Goal: Task Accomplishment & Management: Use online tool/utility

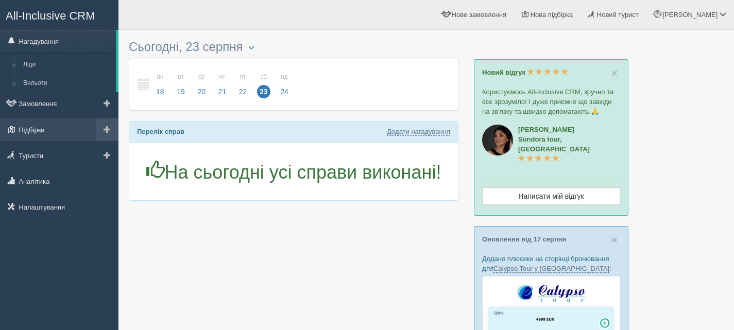
click at [34, 127] on link "Підбірки" at bounding box center [59, 129] width 118 height 23
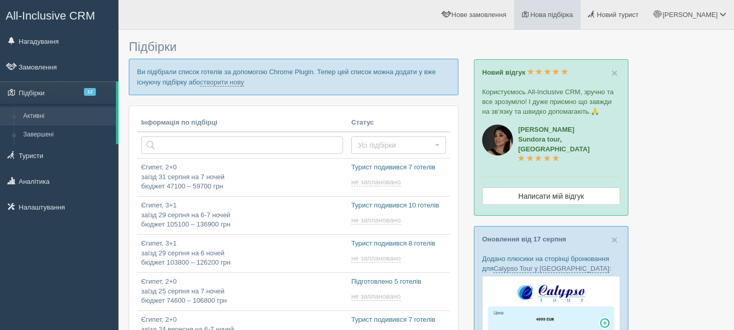
click at [573, 15] on span "Нова підбірка" at bounding box center [551, 15] width 43 height 8
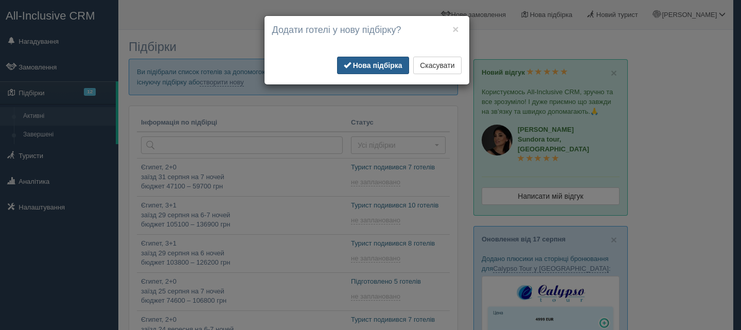
click at [385, 61] on b "Нова підбірка" at bounding box center [377, 65] width 49 height 8
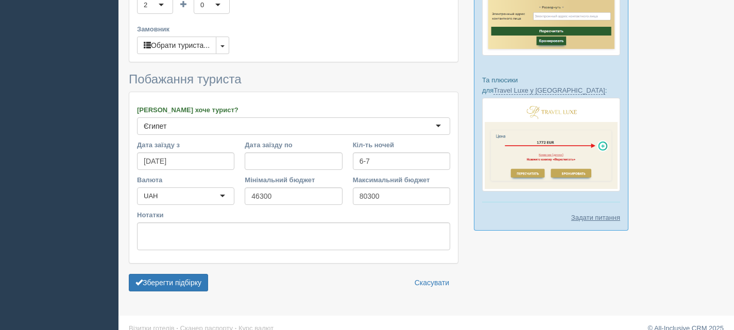
scroll to position [580, 0]
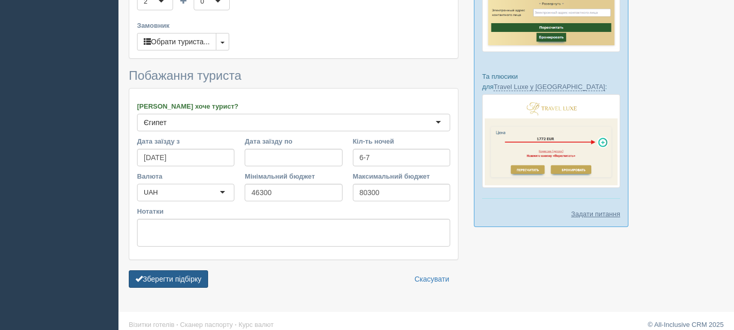
click at [185, 270] on button "Зберегти підбірку" at bounding box center [168, 279] width 79 height 18
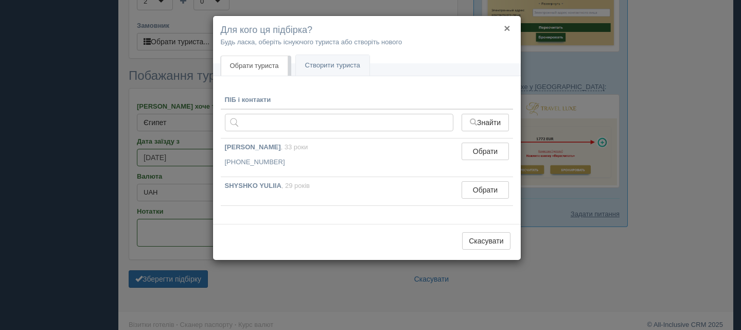
click at [505, 25] on button "×" at bounding box center [507, 28] width 6 height 11
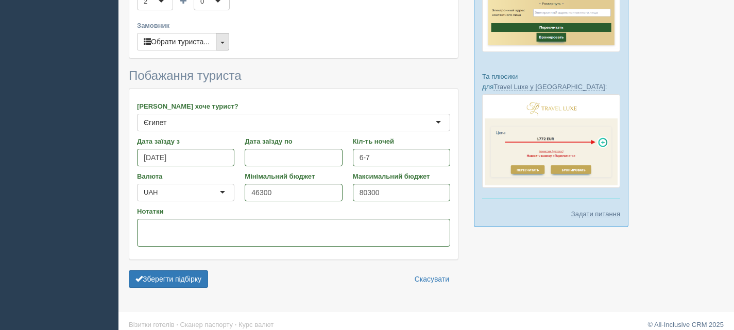
click at [224, 42] on span "button" at bounding box center [222, 43] width 4 height 2
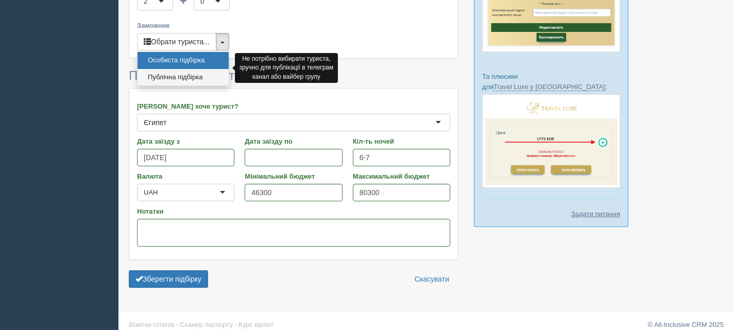
click at [189, 69] on link "Публічна підбірка" at bounding box center [182, 77] width 91 height 17
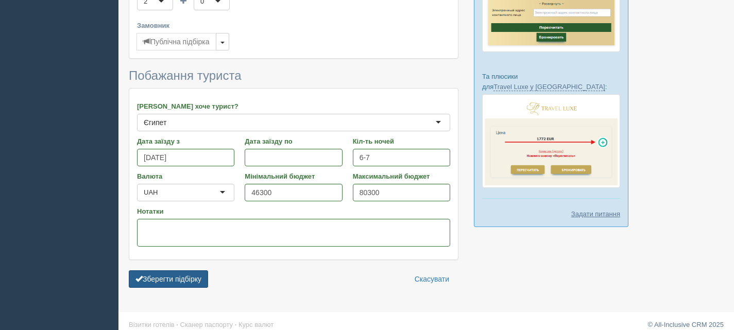
click at [177, 270] on button "Зберегти підбірку" at bounding box center [168, 279] width 79 height 18
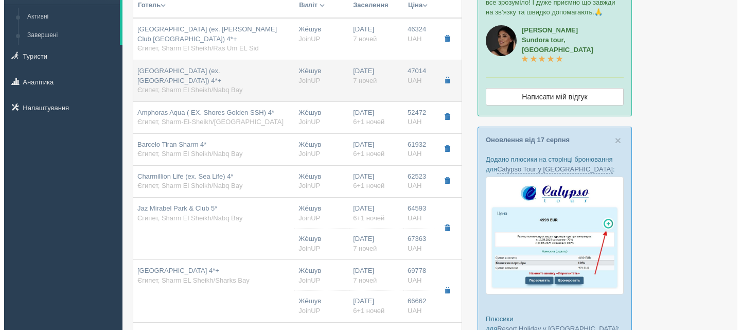
scroll to position [103, 0]
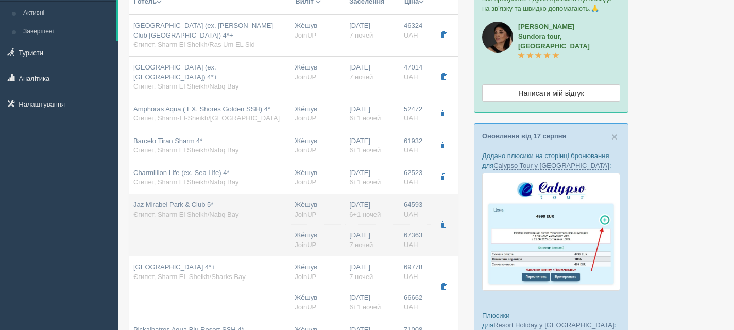
click at [260, 217] on td "Jaz Mirabel Park & Club 5* [GEOGRAPHIC_DATA], [GEOGRAPHIC_DATA]/[GEOGRAPHIC_DAT…" at bounding box center [209, 225] width 161 height 62
type input "Jaz Mirabel Park & Club 5*"
type input "Єгипет"
type input "Sharm El Sheikh/Nabq Bay"
type input "64593.00"
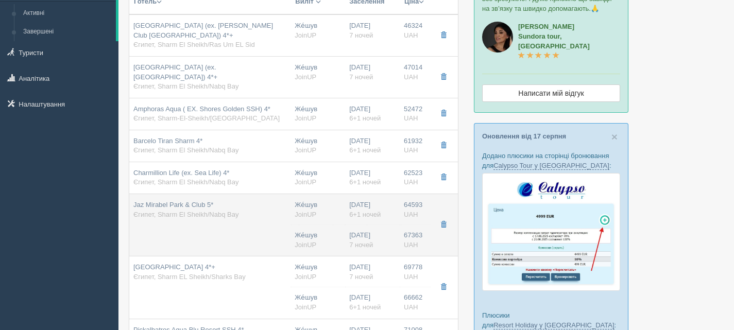
type input "Же́шув"
type input "23:45"
type input "6+1"
type input "Family Deluxe Pool View"
type input "AI"
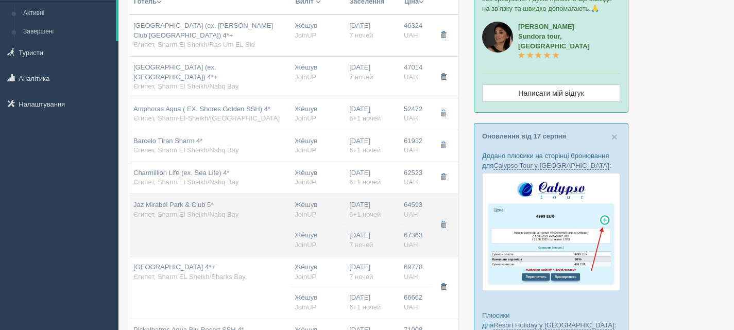
type input "JoinUP"
type input "https://agent-content.joinup.ua/hotel/jaz-mirabel-park/"
type input "67363.00"
type input "Же́шув"
type input "16:00"
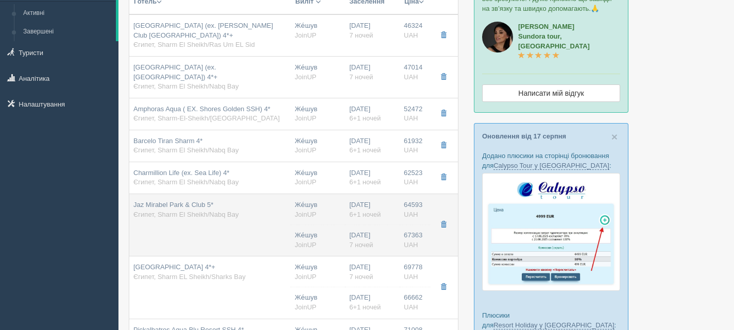
type input "7"
type input "Family Deluxe Pool View"
type input "AI"
type input "JoinUP"
type input "https://agent-content.joinup.ua/hotel/jaz-mirabel-park/"
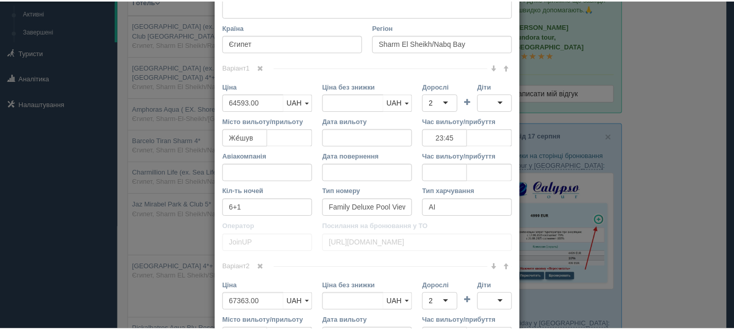
scroll to position [377, 0]
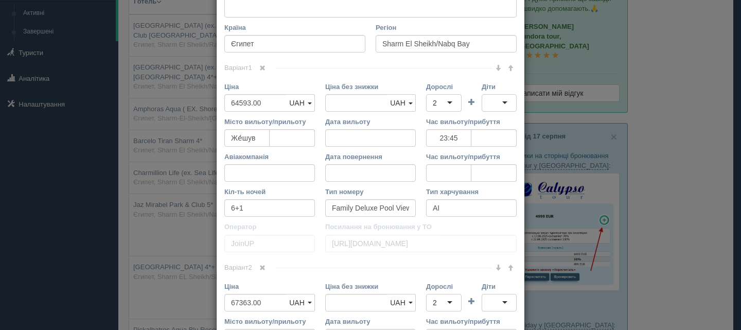
click at [260, 67] on span at bounding box center [262, 68] width 6 height 6
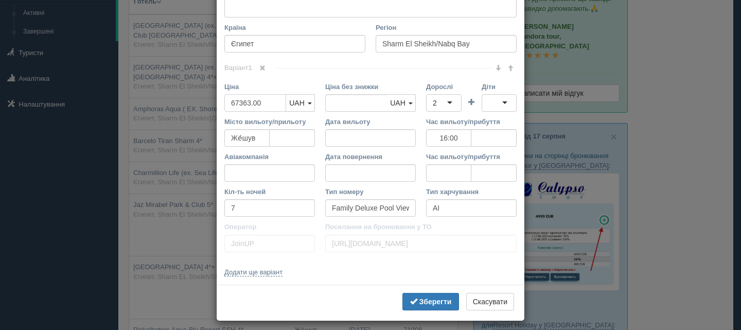
click at [237, 99] on input "67363.00" at bounding box center [255, 103] width 62 height 18
type input "6363.00"
type input "67363.00"
type input "65363.00"
click at [429, 301] on b "Зберегти" at bounding box center [436, 302] width 32 height 8
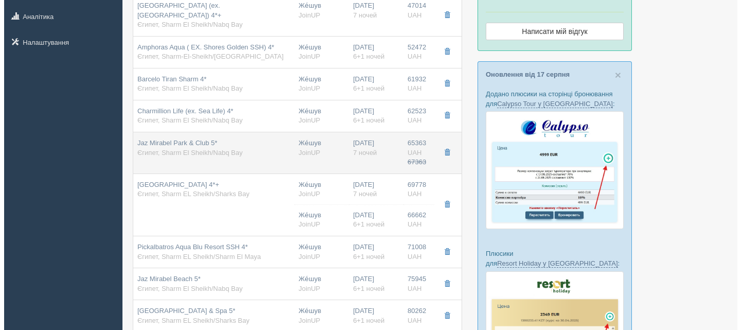
scroll to position [206, 0]
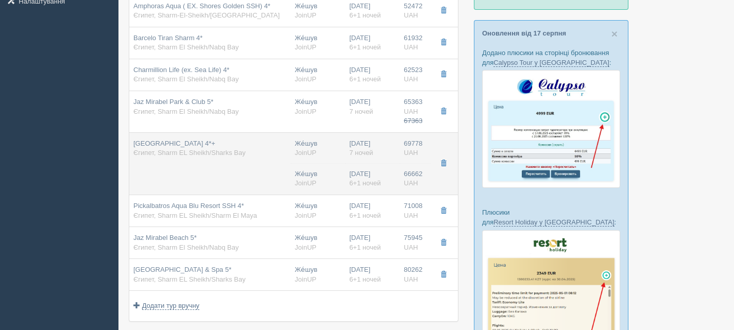
click at [248, 150] on td "Grand Oasis Resort 4*+ Єгипет, Sharm EL Sheikh/Sharks Bay" at bounding box center [209, 163] width 161 height 62
type input "Grand Oasis Resort 4*+"
type input "Sharm EL Sheikh/Sharks Bay"
type input "69778.00"
type input "16:00"
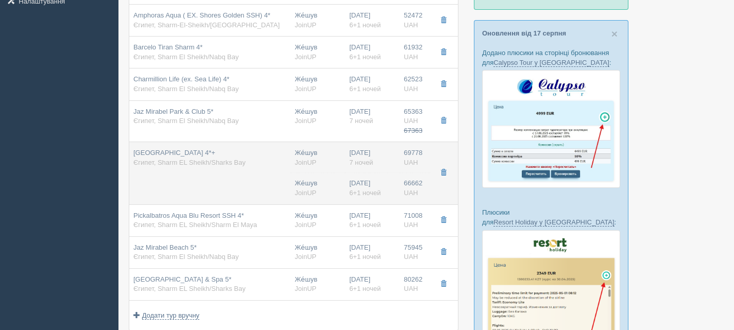
type input "Sea View"
type input "https://agent-content.joinup.ua/hotel/grand-oasis-resort/"
type input "66662.00"
type input "Же́шув"
type input "23:45"
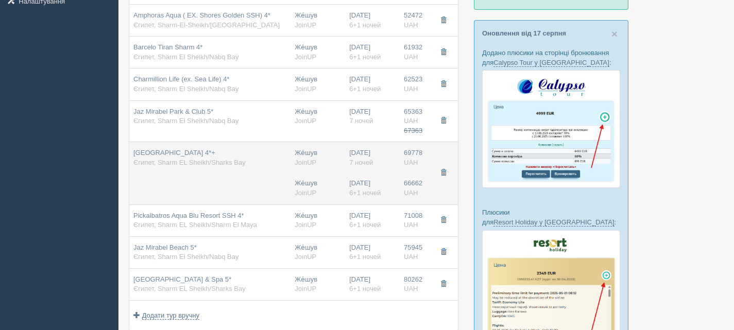
type input "6+1"
type input "Sea View"
type input "AI"
type input "JoinUP"
type input "https://agent-content.joinup.ua/hotel/grand-oasis-resort/"
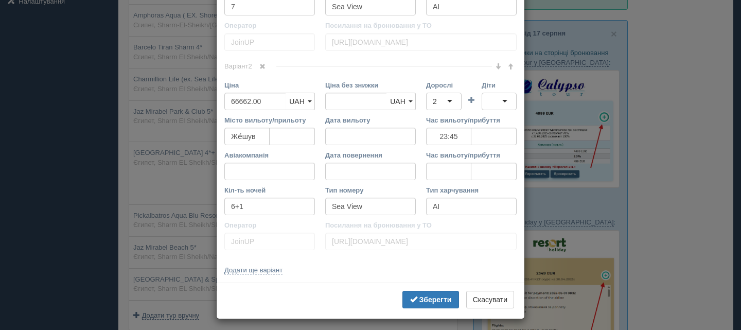
scroll to position [583, 0]
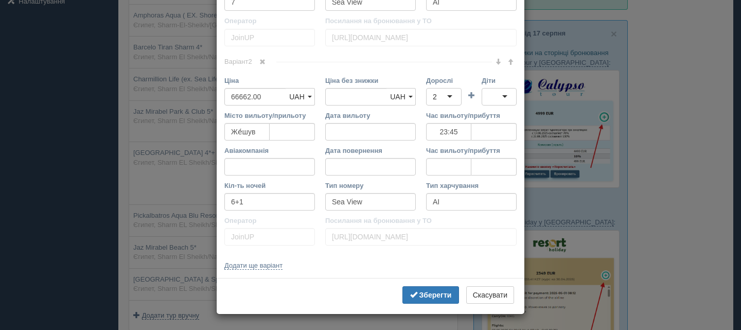
click at [263, 62] on span at bounding box center [262, 62] width 6 height 6
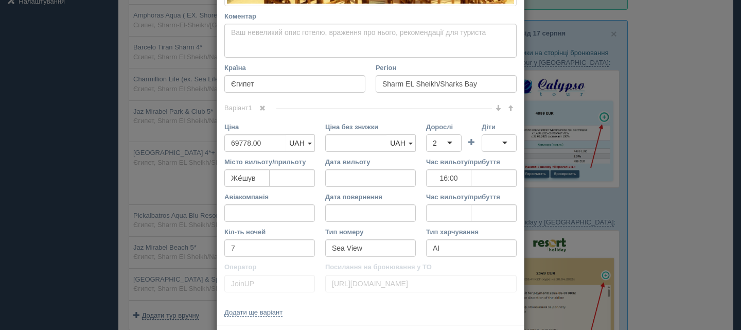
scroll to position [281, 0]
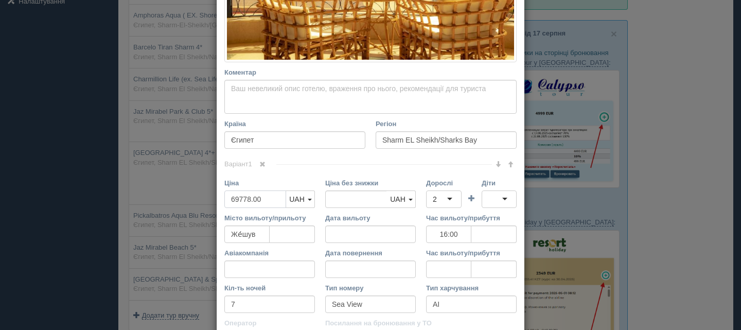
click at [237, 201] on input "69778.00" at bounding box center [255, 199] width 62 height 18
type input "6778.00"
type input "69778.00"
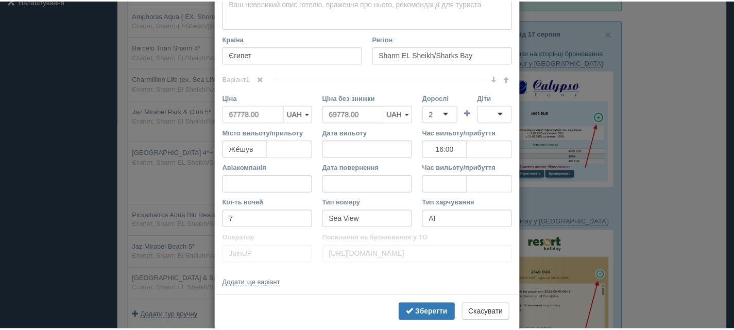
scroll to position [383, 0]
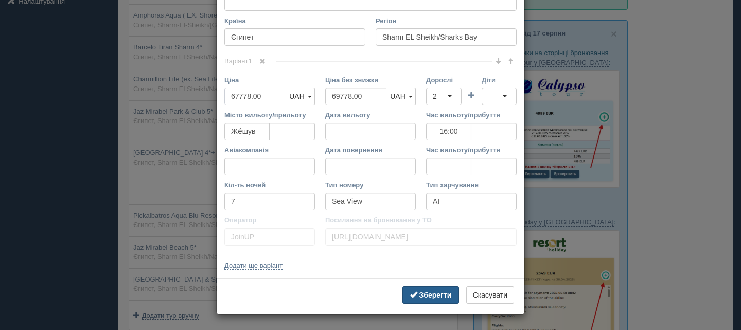
type input "67778.00"
click at [442, 293] on b "Зберегти" at bounding box center [436, 295] width 32 height 8
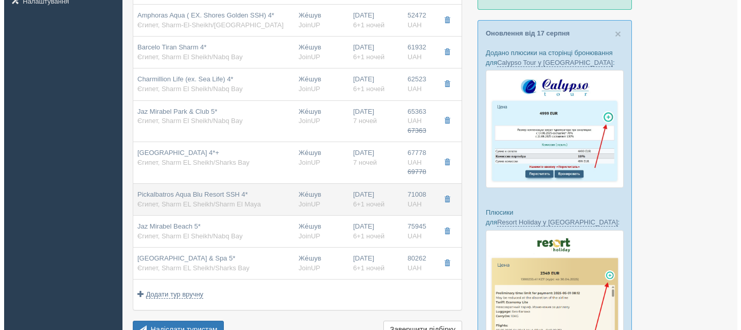
scroll to position [257, 0]
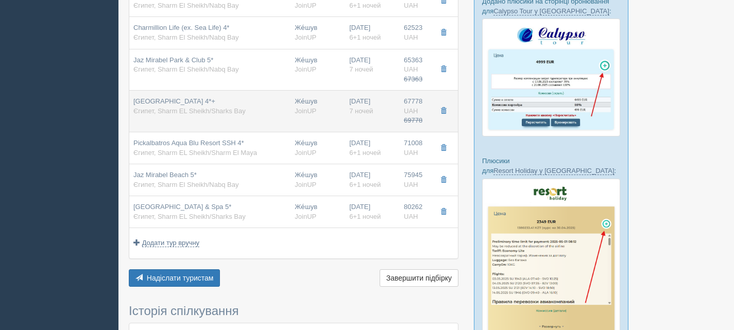
click at [278, 90] on div "Grand Oasis Resort 4*+ Єгипет, Sharm EL Sheikh/Sharks Bay" at bounding box center [209, 97] width 153 height 19
type input "16:00"
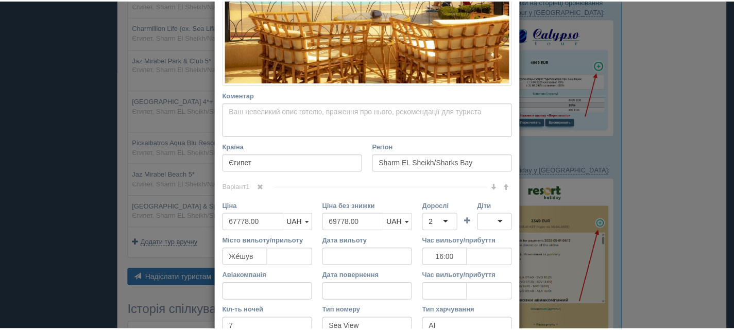
scroll to position [383, 0]
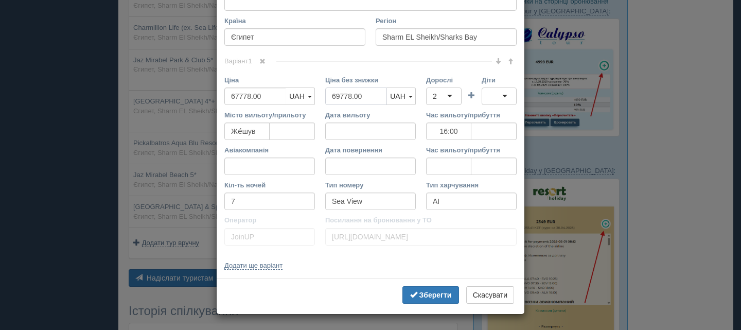
click at [347, 95] on input "69778.00" at bounding box center [356, 97] width 62 height 18
type input "69460.00"
click at [443, 295] on b "Зберегти" at bounding box center [436, 295] width 32 height 8
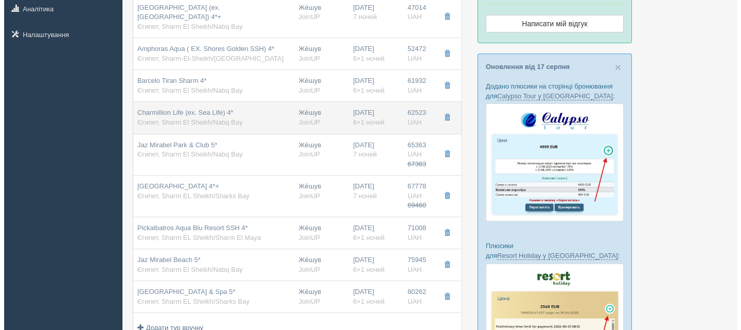
scroll to position [154, 0]
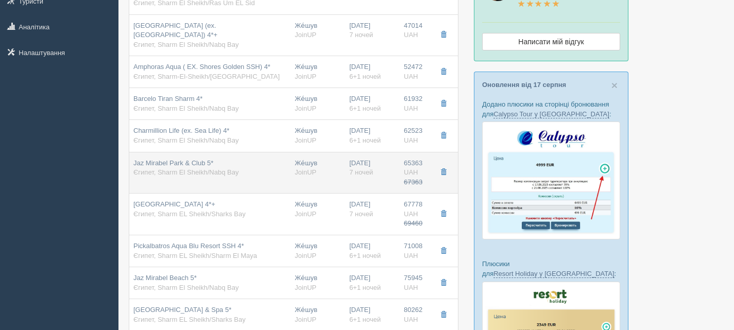
click at [321, 151] on div "Же́шув JoinUP" at bounding box center [317, 163] width 46 height 29
type input "Jaz Mirabel Park & Club 5*"
type input "Sharm El Sheikh/Nabq Bay"
type input "65363.00"
type input "67363.00"
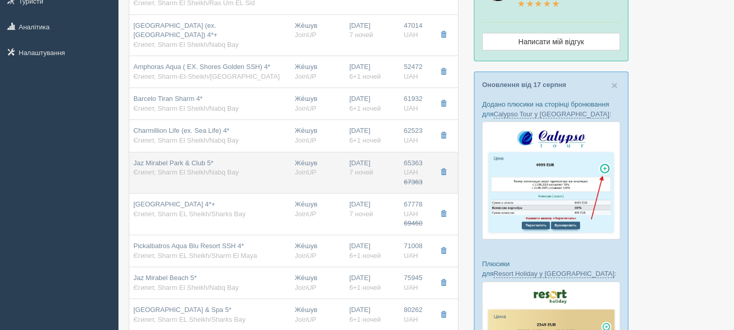
type input "16:00"
type input "Family Deluxe Pool View"
type input "https://agent-content.joinup.ua/hotel/jaz-mirabel-park/"
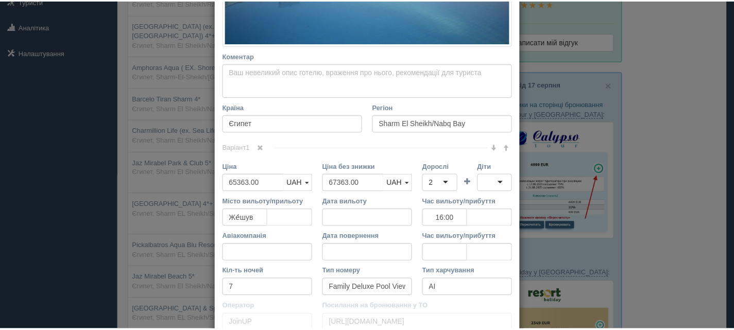
scroll to position [383, 0]
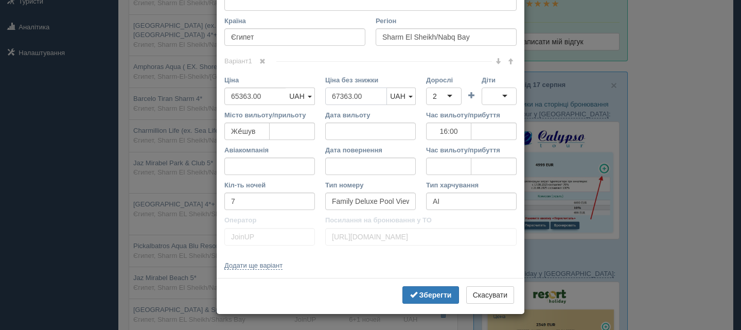
click at [347, 95] on input "67363.00" at bounding box center [356, 97] width 62 height 18
type input "67070.00"
click at [446, 292] on b "Зберегти" at bounding box center [436, 295] width 32 height 8
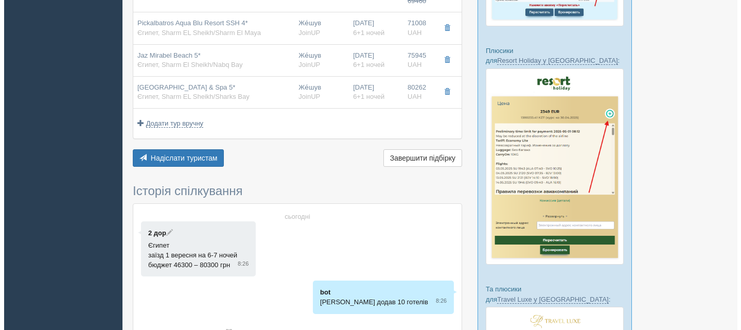
scroll to position [309, 0]
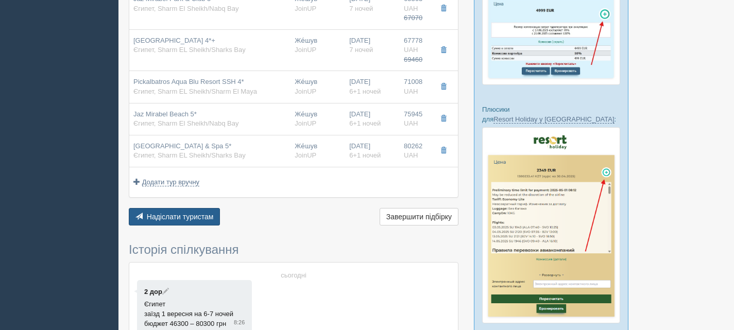
click at [198, 213] on span "Надіслати туристам" at bounding box center [180, 217] width 67 height 8
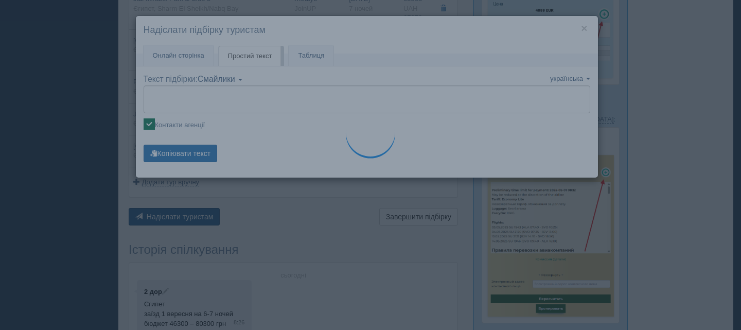
type textarea "🌞 Доброго дня! Пропонуємо Вам розглянути такі варіанти: 🌎 Єгипет, Sharm El Shei…"
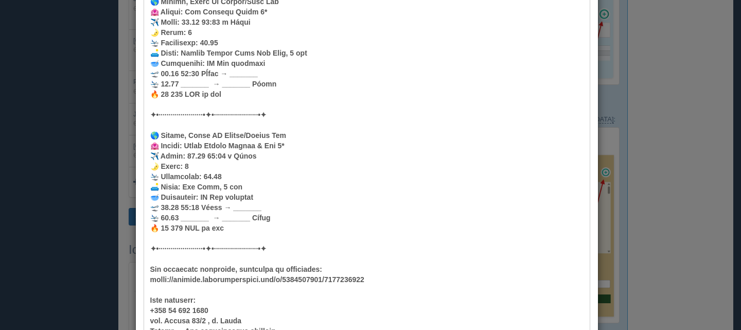
scroll to position [1280, 0]
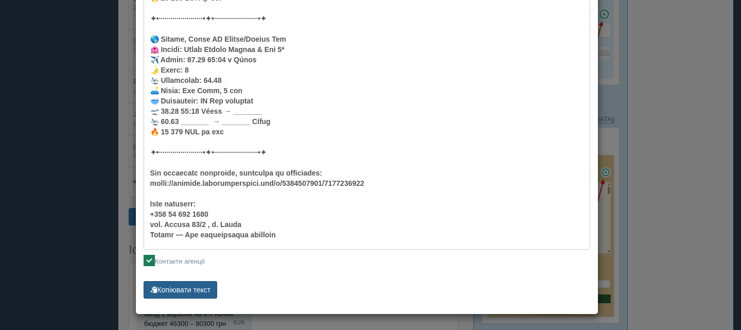
click at [184, 290] on button "Копіювати текст" at bounding box center [181, 290] width 74 height 18
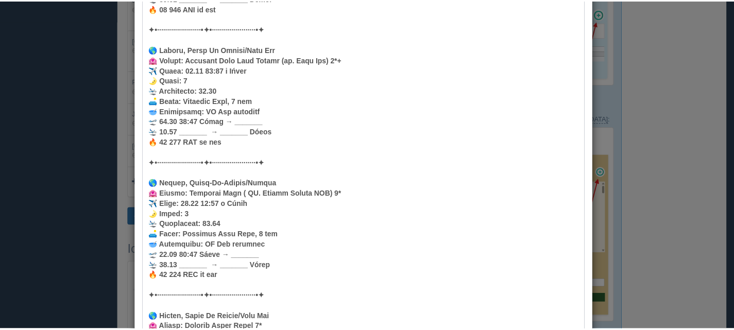
scroll to position [0, 0]
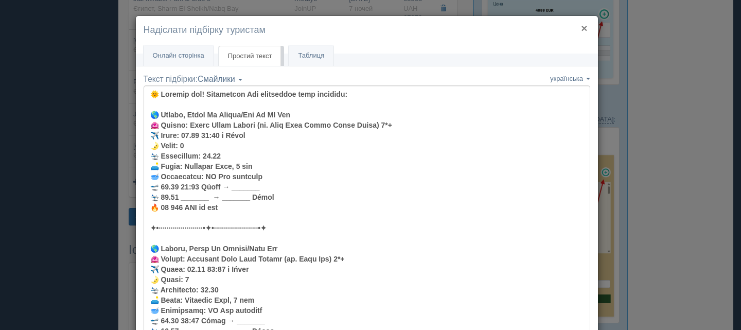
click at [581, 28] on button "×" at bounding box center [584, 28] width 6 height 11
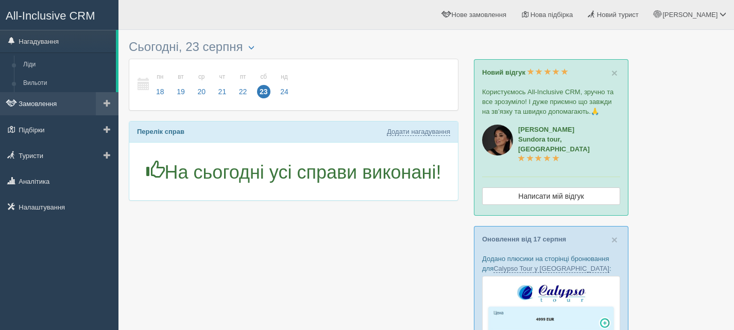
click at [40, 103] on link "Замовлення" at bounding box center [59, 103] width 118 height 23
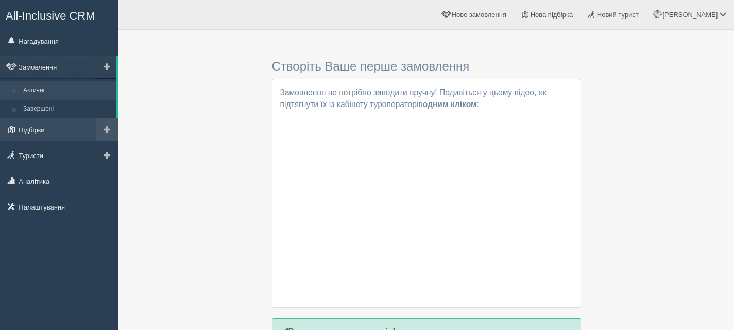
click at [34, 133] on link "Підбірки" at bounding box center [59, 129] width 118 height 23
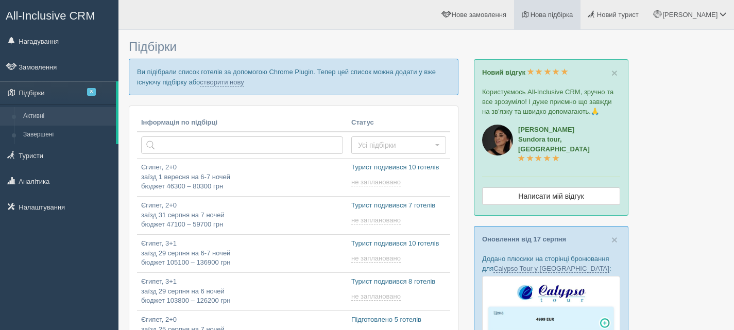
click at [570, 17] on span "Нова підбірка" at bounding box center [551, 15] width 43 height 8
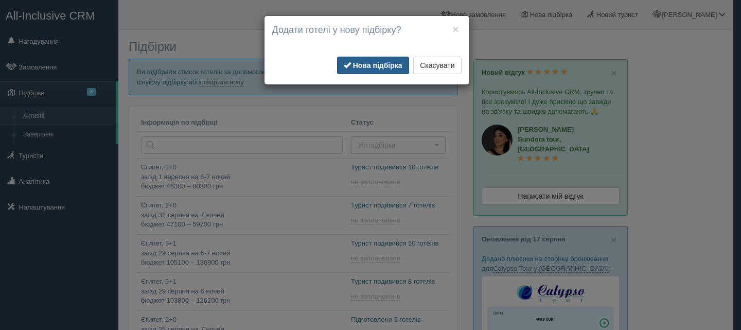
click at [392, 60] on button "Нова підбірка" at bounding box center [373, 66] width 72 height 18
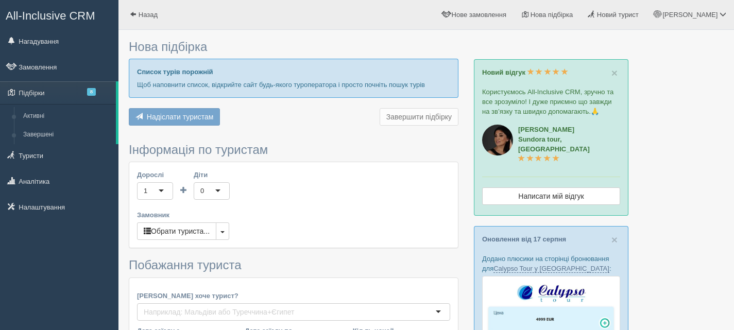
type input "6-7"
type input "50100"
type input "69300"
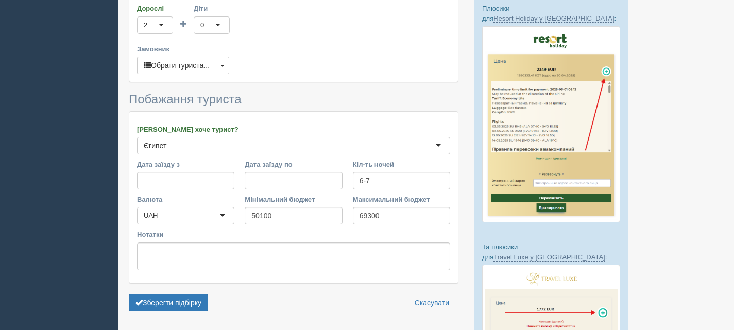
scroll to position [412, 0]
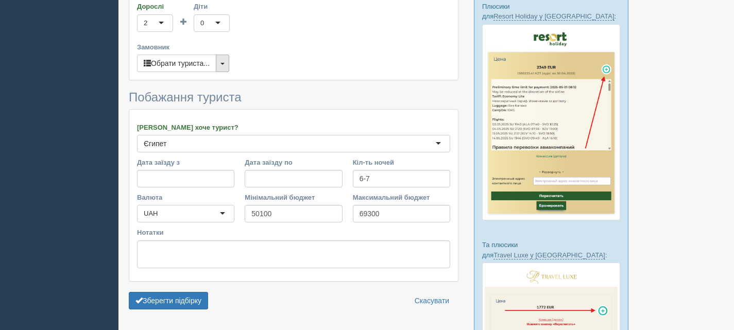
click at [226, 61] on button "button" at bounding box center [222, 64] width 13 height 18
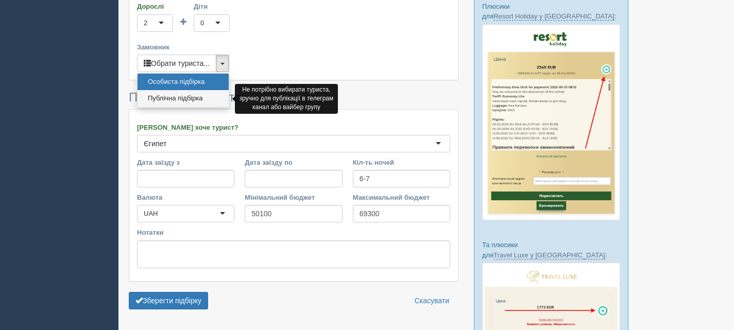
click at [189, 96] on link "Публічна підбірка" at bounding box center [182, 98] width 91 height 17
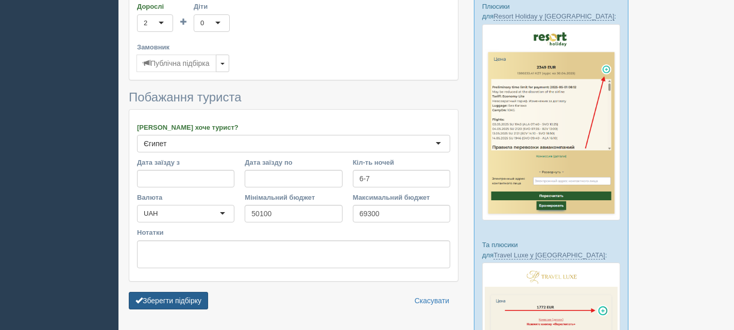
click at [161, 299] on button "Зберегти підбірку" at bounding box center [168, 301] width 79 height 18
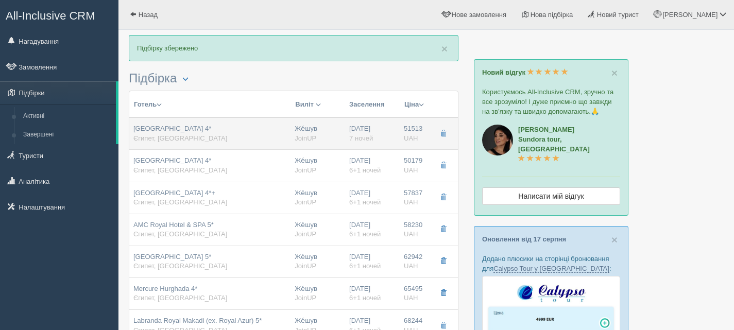
click at [253, 128] on div "ZYA Regina Resort and Aquapark 4* Єгипет, Hurghada" at bounding box center [209, 133] width 153 height 19
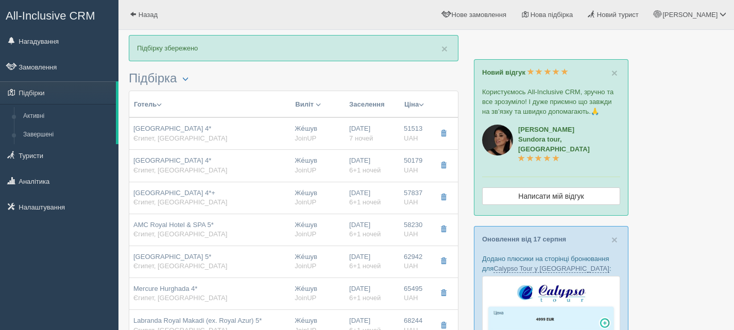
type input "ZYA Regina Resort and Aquapark 4*"
type input "Єгипет"
type input "Hurghada"
type input "51513.00"
type input "Же́шув"
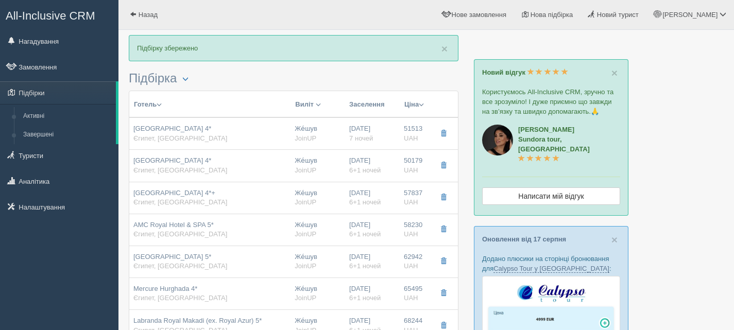
type input "09:25"
type input "7"
type input "Bungalow"
type input "AI"
type input "JoinUP"
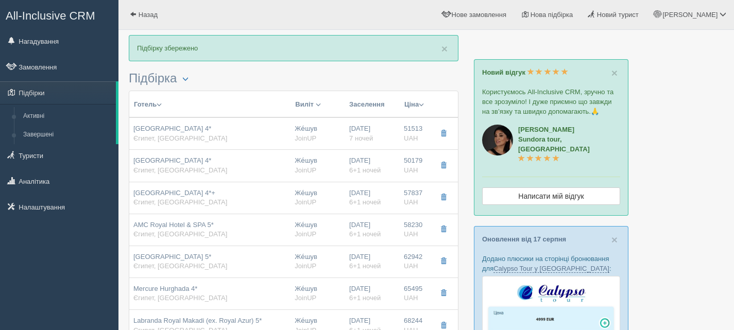
type input "https://agent-content.joinup.ua/hotel/regina-aqua-park-beach-resorts/"
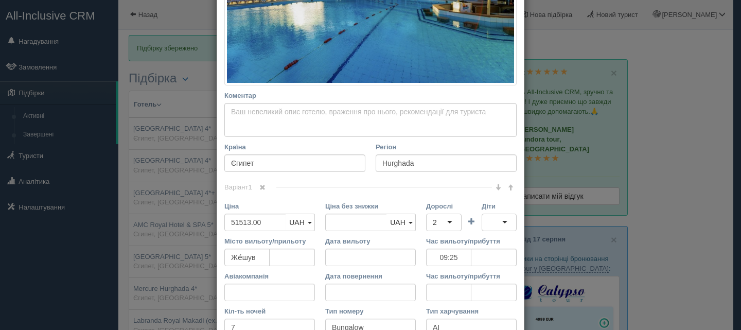
scroll to position [309, 0]
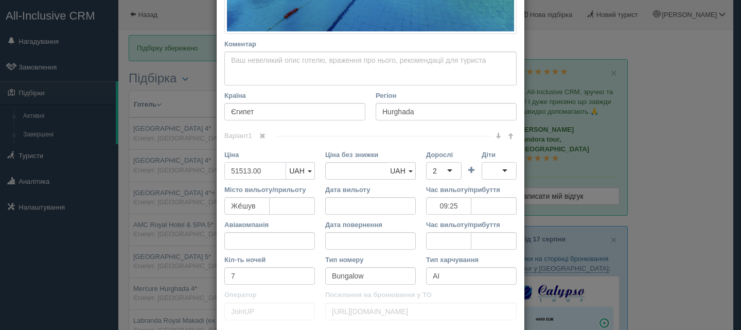
click at [239, 171] on input "51513.00" at bounding box center [255, 171] width 62 height 18
click at [247, 171] on input "51513.00" at bounding box center [255, 171] width 62 height 18
type input "5151.00"
type input "51513.00"
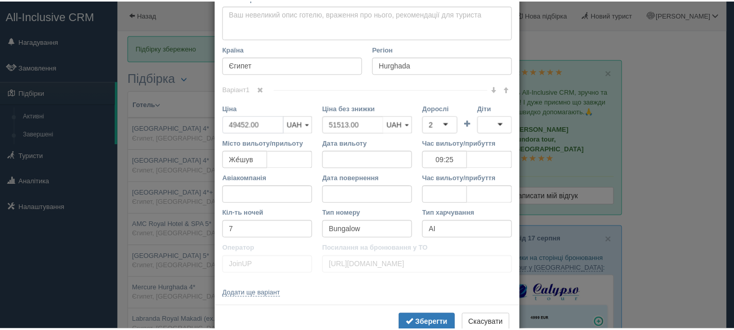
scroll to position [383, 0]
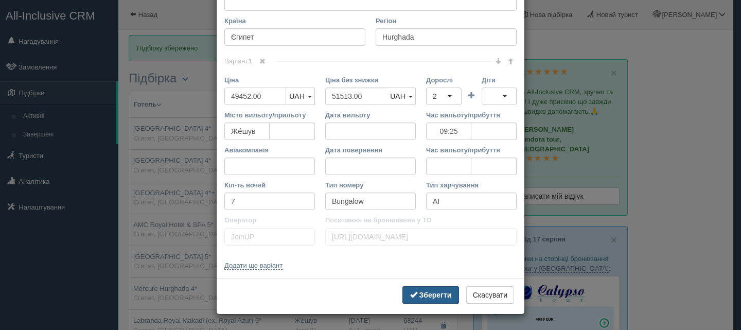
type input "49452.00"
click at [431, 294] on b "Зберегти" at bounding box center [436, 295] width 32 height 8
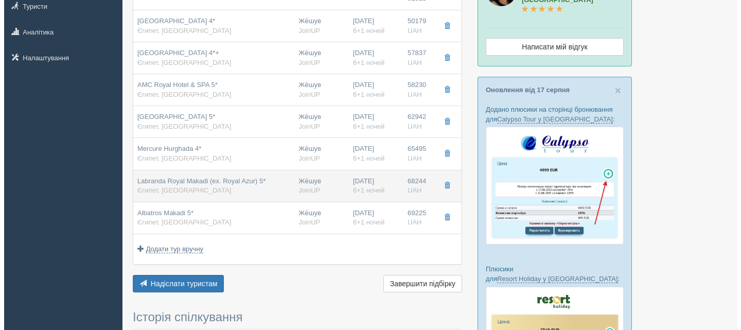
scroll to position [103, 0]
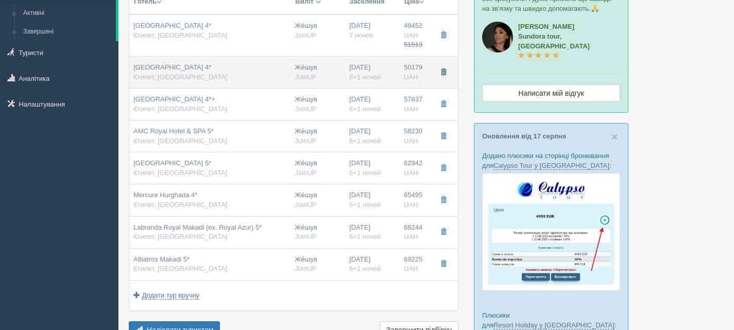
click at [441, 66] on button "button" at bounding box center [443, 72] width 18 height 15
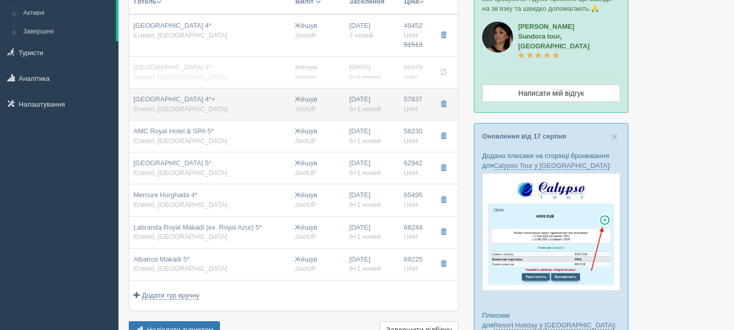
click at [224, 100] on div "Sea Gull Resort 4*+ Єгипет, Hurghada" at bounding box center [209, 104] width 153 height 19
type input "Sea Gull Resort 4*+"
type input "57837.00"
type input "23:00"
type input "6+1"
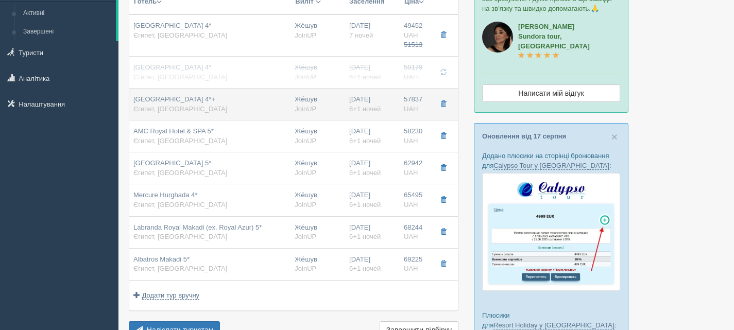
type input "Standard Room"
type input "https://agent-content.joinup.ua/hotel/sea-gull-resort/"
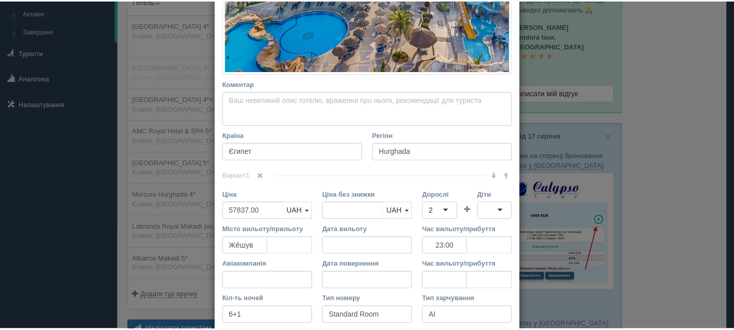
scroll to position [360, 0]
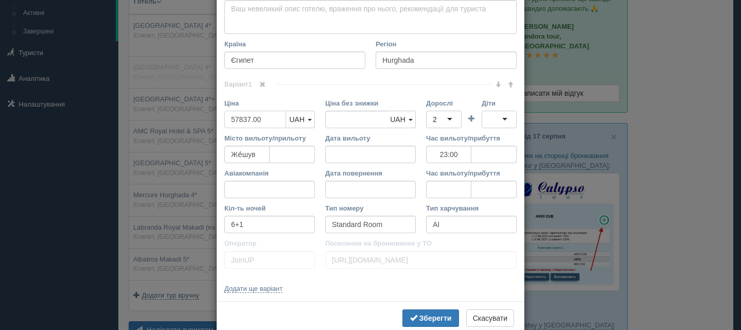
click at [246, 117] on input "57837.00" at bounding box center [255, 120] width 62 height 18
type input "5783.00"
type input "57837.00"
type input "55523.00"
click at [433, 314] on b "Зберегти" at bounding box center [436, 318] width 32 height 8
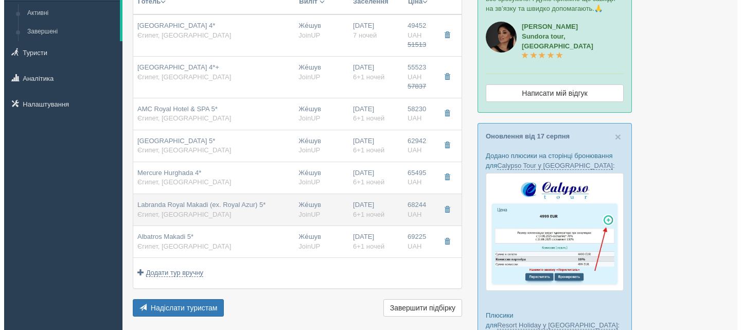
scroll to position [154, 0]
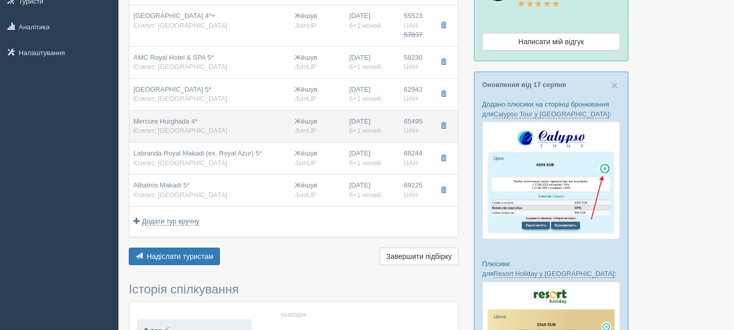
click at [255, 128] on div "Mercure Hurghada 4* Єгипет, Hurghada" at bounding box center [209, 126] width 153 height 19
type input "Mercure Hurghada 4*"
type input "65495.00"
type input "23:00"
type input "Garden View"
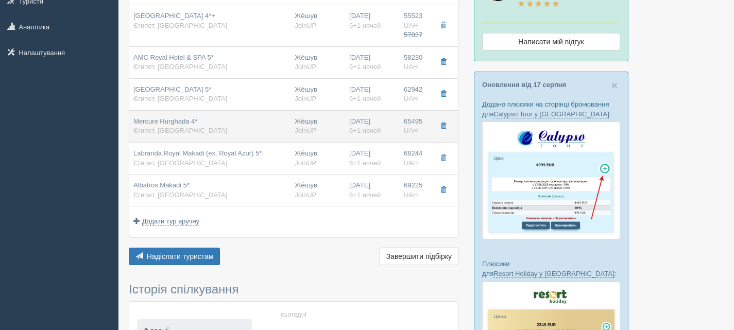
type input "https://agent-content.joinup.ua/hotel/mercure-hurghada/"
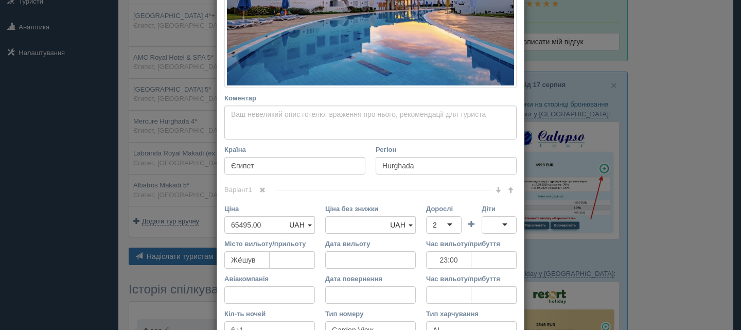
scroll to position [257, 0]
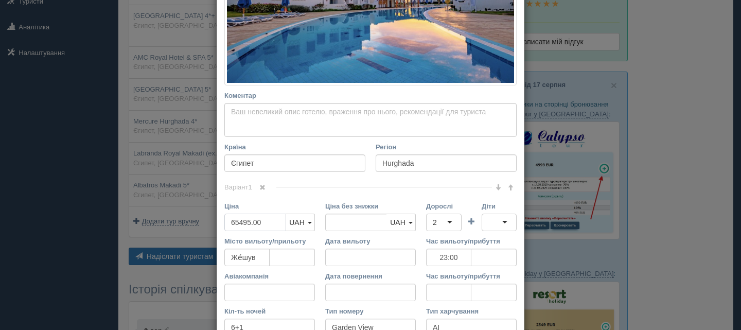
click at [247, 222] on input "65495.00" at bounding box center [255, 223] width 62 height 18
type input "6549.00"
type input "65495.00"
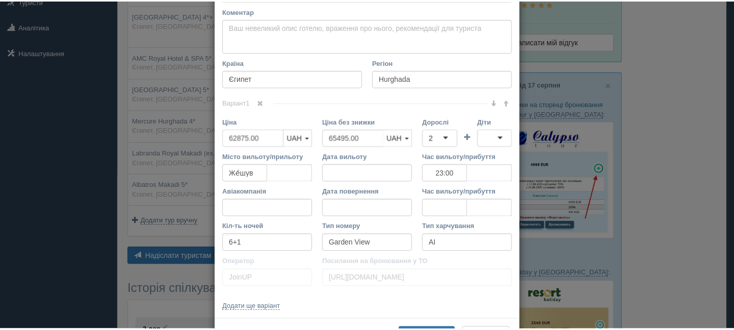
scroll to position [383, 0]
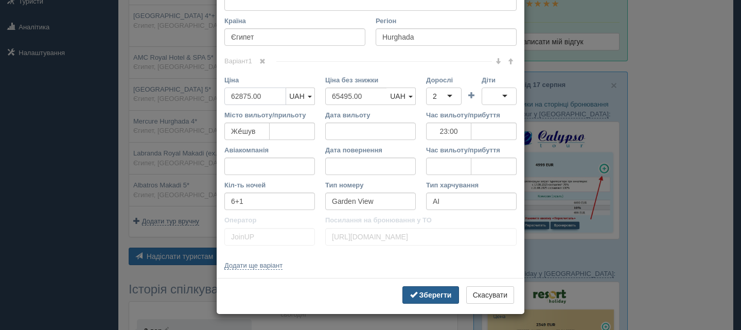
type input "62875.00"
click at [430, 295] on b "Зберегти" at bounding box center [436, 295] width 32 height 8
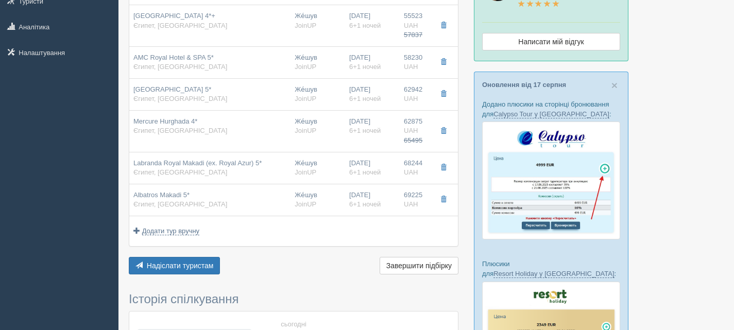
scroll to position [103, 0]
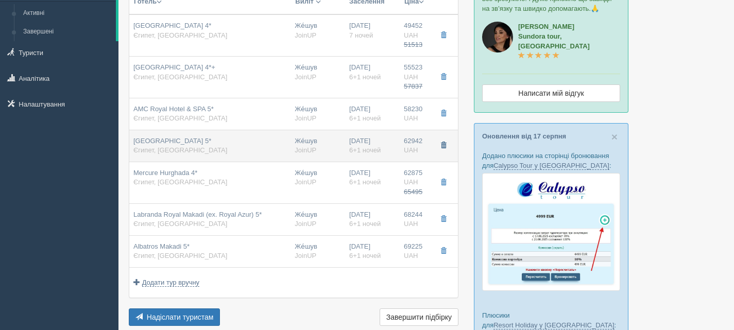
click at [441, 143] on span "button" at bounding box center [443, 145] width 6 height 6
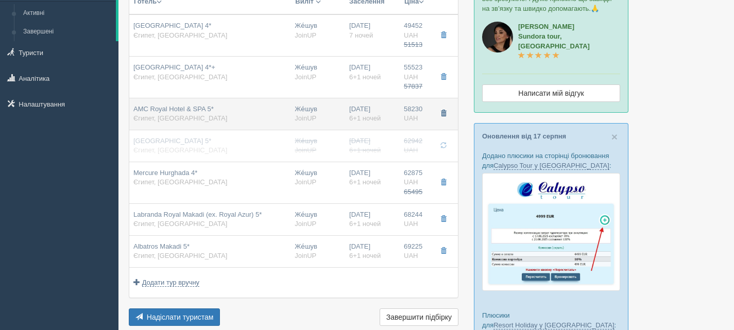
click at [447, 111] on button "button" at bounding box center [443, 113] width 18 height 15
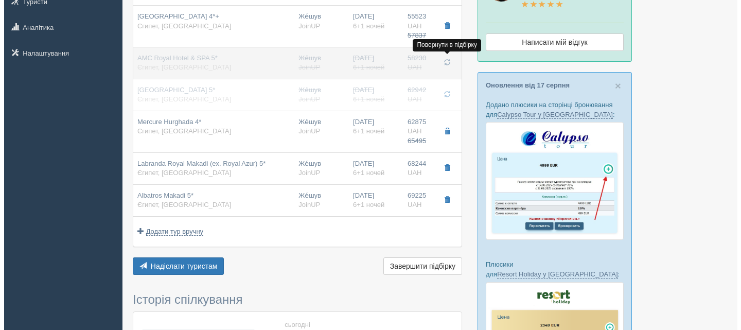
scroll to position [154, 0]
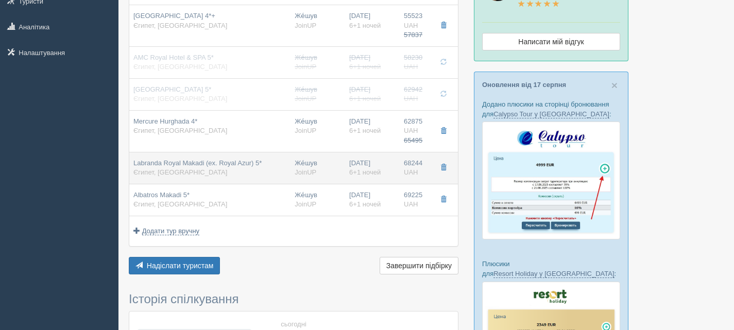
click at [236, 175] on div "Labranda Royal Makadi (ex. Royal Azur) 5* Єгипет, Makadi Bay" at bounding box center [197, 168] width 128 height 19
type input "Labranda Royal Makadi (ex. Royal Azur) 5*"
type input "Makadi Bay"
type input "68244.00"
type input "23:00"
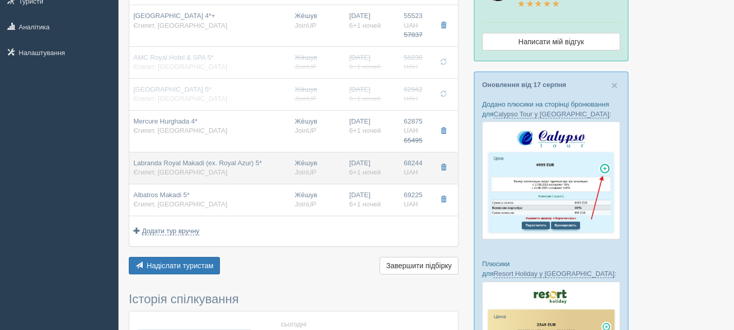
type input "Superior Pool View"
type input "https://agent-content.joinup.ua/hotel/labranda-royal-makadi-ex-royal-azur/"
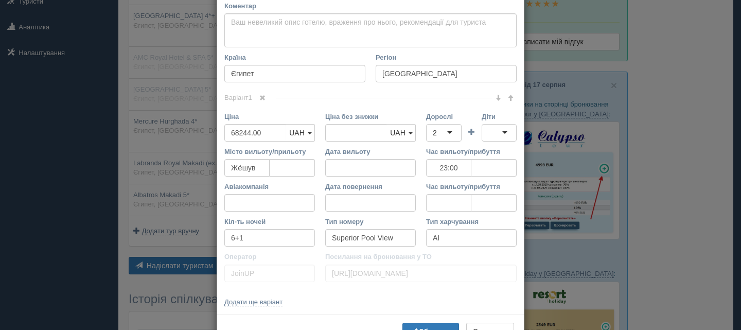
scroll to position [360, 0]
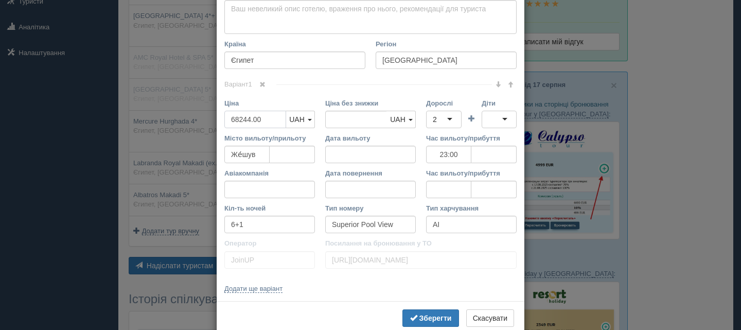
click at [247, 118] on input "68244.00" at bounding box center [255, 120] width 62 height 18
type input "6824.00"
type input "68244.00"
type input "64831.00"
click at [424, 317] on b "Зберегти" at bounding box center [436, 318] width 32 height 8
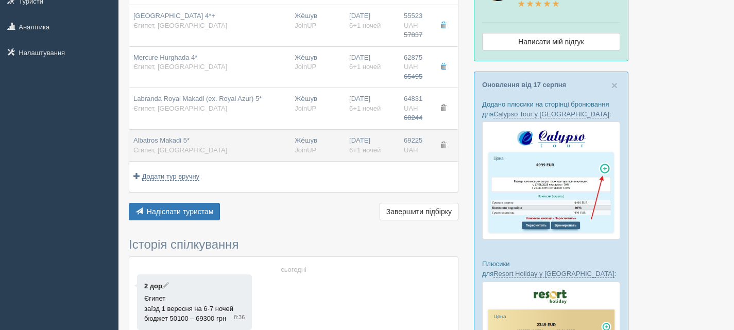
click at [234, 135] on td "Albatros Makadi 5* Єгипет, Makadi Bay" at bounding box center [209, 146] width 161 height 32
type input "Albatros Makadi 5*"
type input "69225.00"
type input "23:00"
type input "Deluxe Pool View"
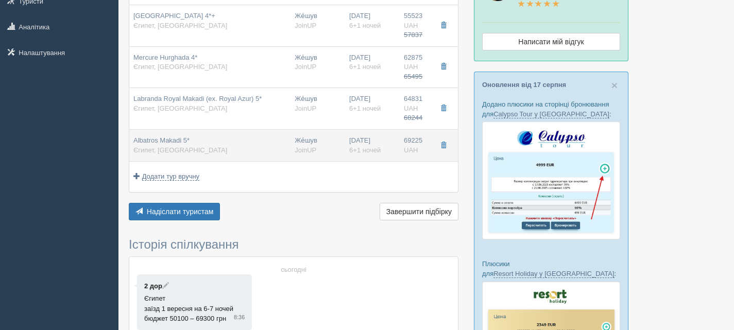
type input "https://agent-content.joinup.ua/hotel/albatros-makadi/"
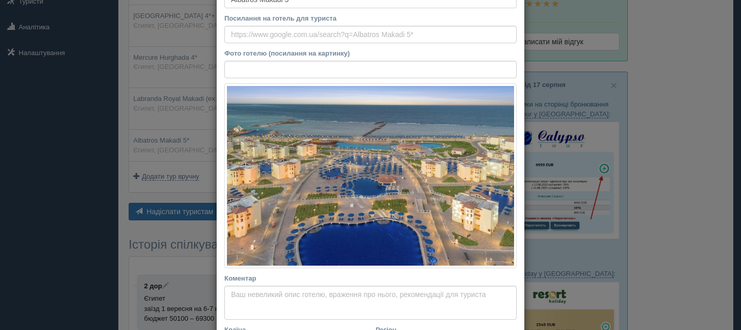
scroll to position [257, 0]
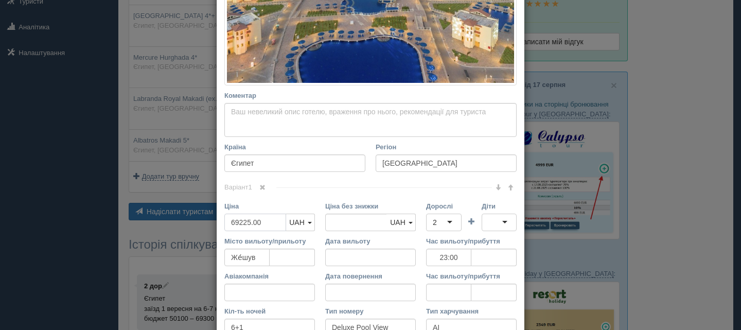
click at [246, 221] on input "69225.00" at bounding box center [255, 223] width 62 height 18
type input "6922.00"
type input "69225.00"
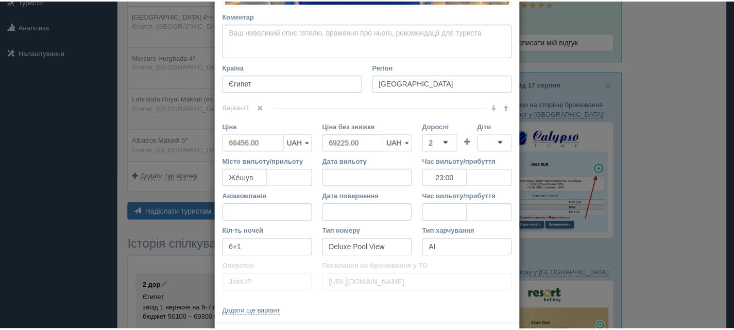
scroll to position [383, 0]
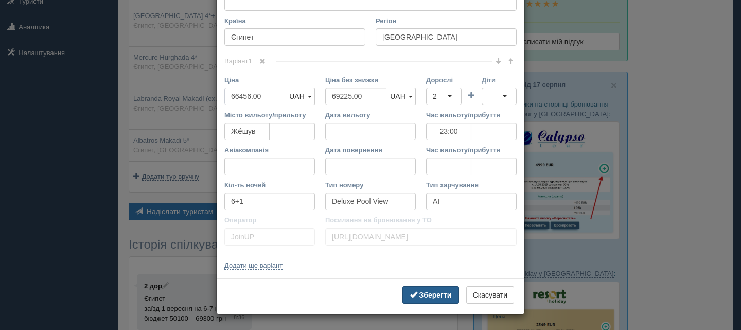
type input "66456.00"
click at [434, 292] on b "Зберегти" at bounding box center [436, 295] width 32 height 8
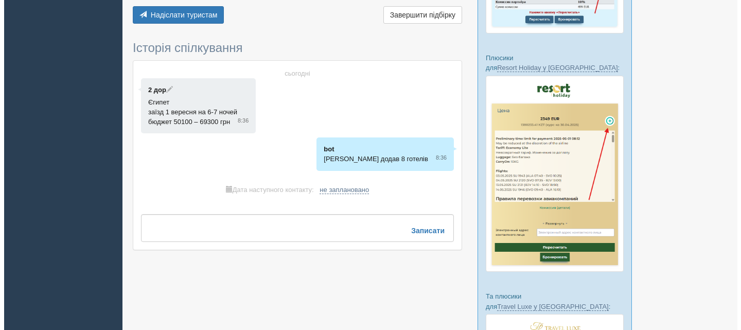
scroll to position [154, 0]
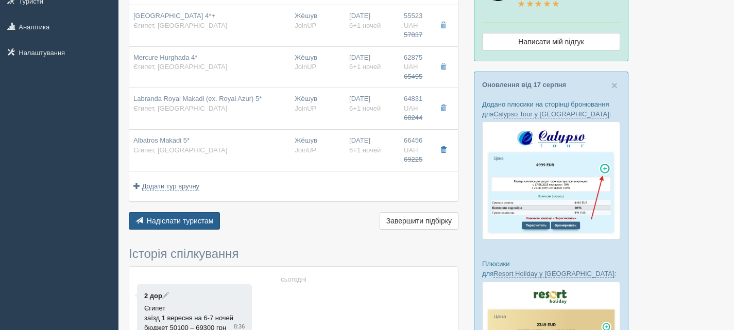
click at [189, 222] on span "Надіслати туристам" at bounding box center [180, 221] width 67 height 8
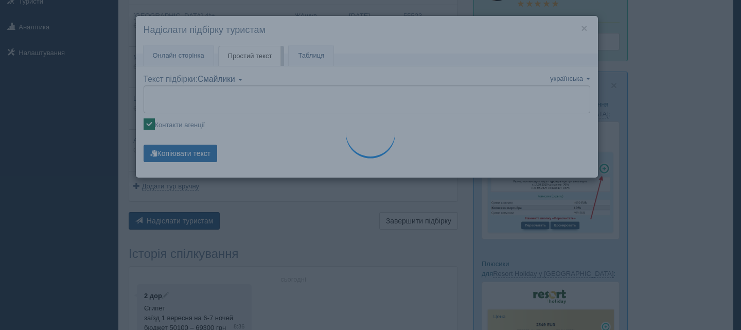
type textarea "🌞 Доброго дня! Пропонуємо Вам розглянути такі варіанти: 🌎 Єгипет, Hurghada 🏩 Го…"
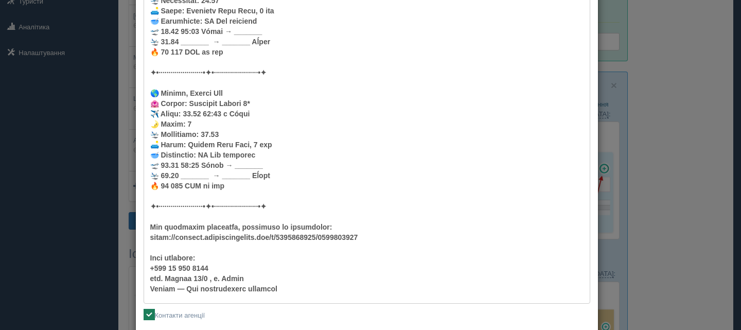
scroll to position [611, 0]
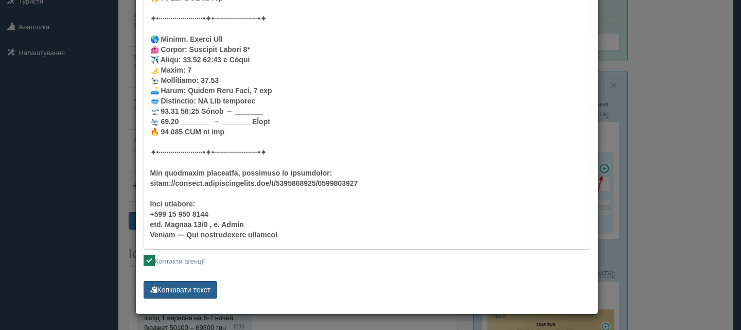
click at [185, 288] on button "Копіювати текст" at bounding box center [181, 290] width 74 height 18
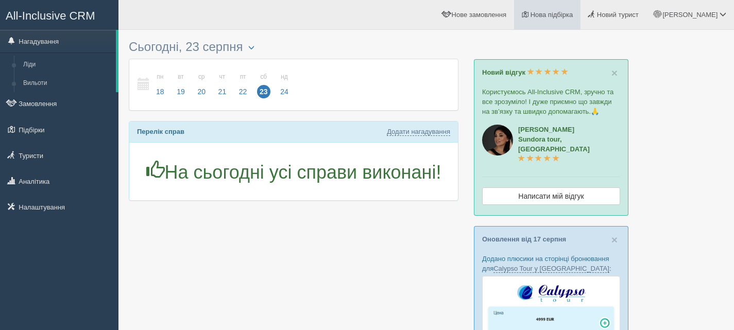
click at [573, 11] on span "Нова підбірка" at bounding box center [551, 15] width 43 height 8
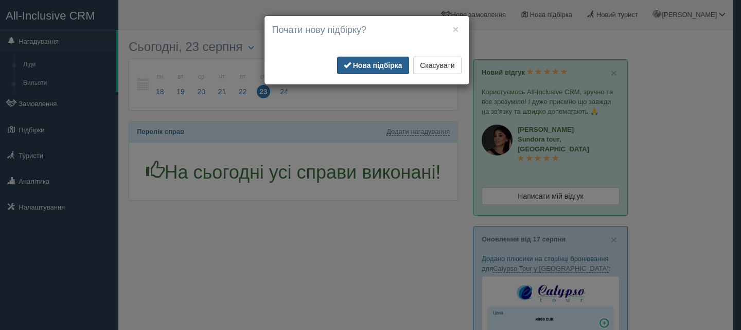
click at [372, 66] on b "Нова підбірка" at bounding box center [377, 65] width 49 height 8
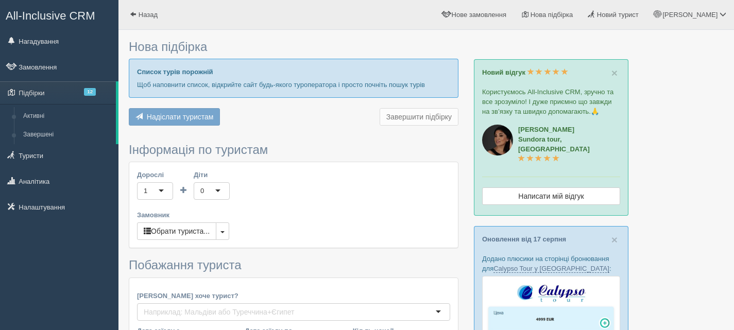
type input "7"
type input "55100"
type input "80000"
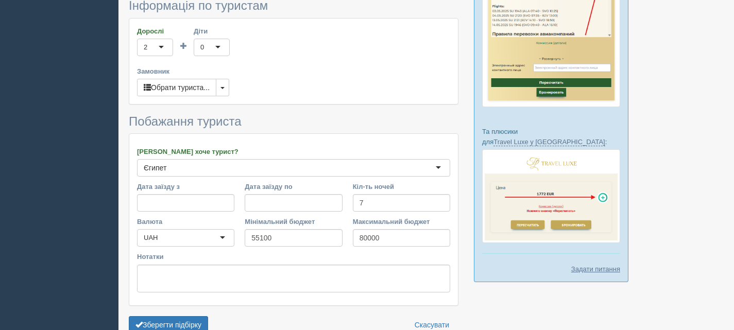
scroll to position [570, 0]
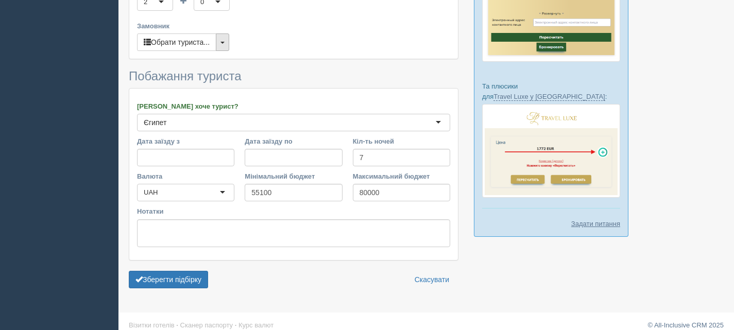
click at [226, 33] on button "button" at bounding box center [222, 42] width 13 height 18
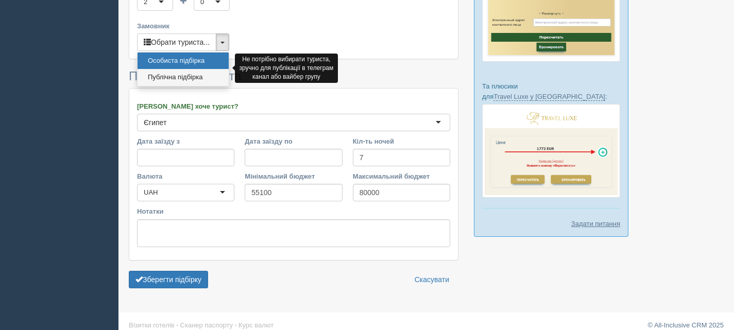
click at [180, 69] on link "Публічна підбірка" at bounding box center [182, 77] width 91 height 17
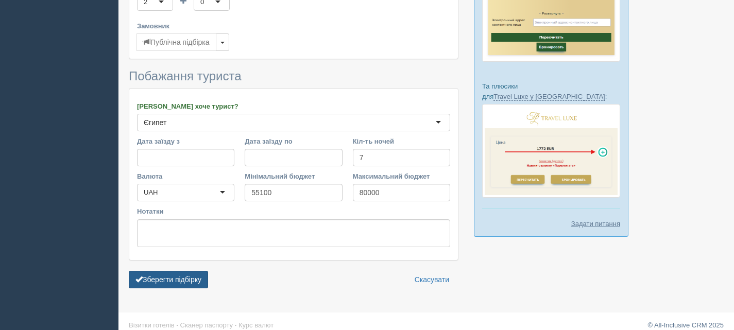
click at [164, 271] on button "Зберегти підбірку" at bounding box center [168, 280] width 79 height 18
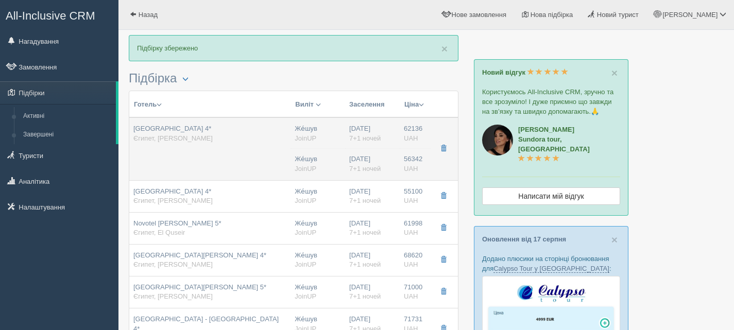
click at [200, 150] on td "[GEOGRAPHIC_DATA] 4* [GEOGRAPHIC_DATA], [PERSON_NAME]" at bounding box center [209, 148] width 161 height 63
type input "[GEOGRAPHIC_DATA] 4*"
type input "Єгипет"
type input "[PERSON_NAME]"
type input "62136.00"
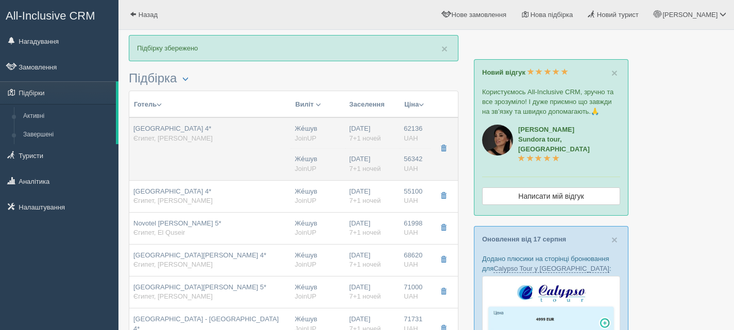
type input "Же́шув"
type input "05:45"
type input "7+1"
type input "Family Room"
type input "AI"
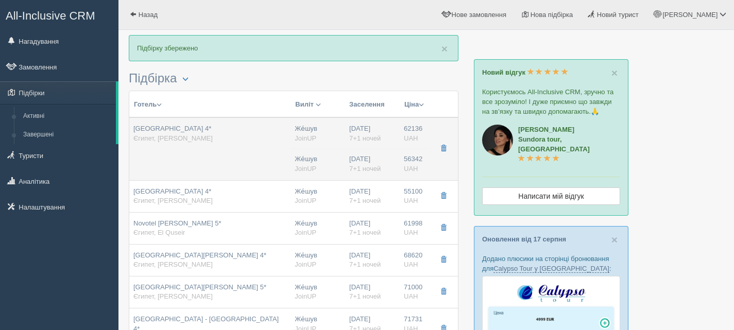
type input "JoinUP"
type input "[URL][DOMAIN_NAME]"
type input "56342.00"
type input "Же́шув"
type input "05:45"
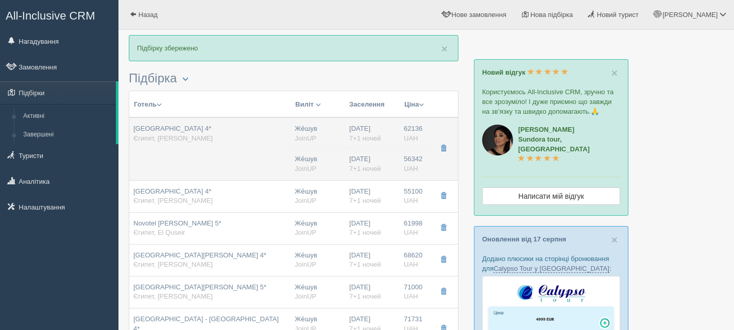
type input "7+1"
type input "Classic Room"
type input "AI"
type input "JoinUP"
type input "https://agent-content.joinup.ua/hotel/aurora-bay-beach-resort/"
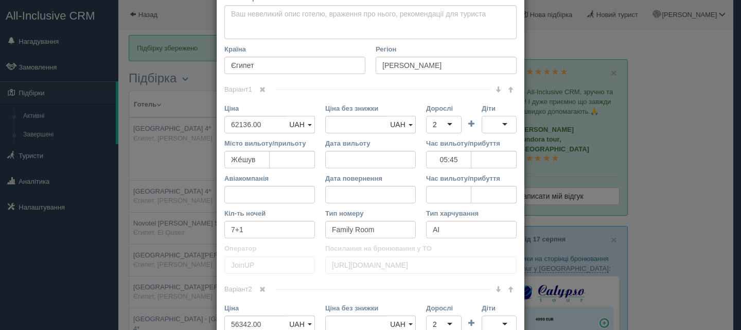
scroll to position [309, 0]
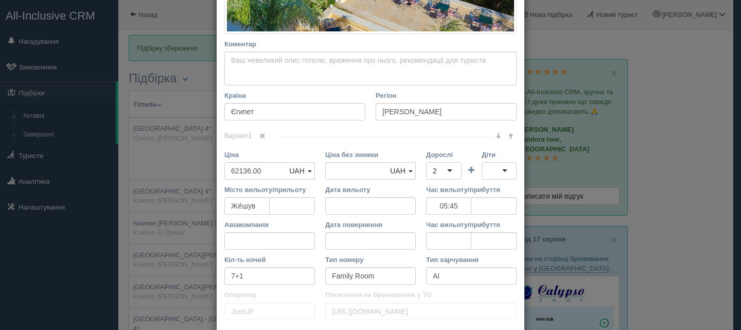
click at [264, 135] on span at bounding box center [262, 136] width 6 height 6
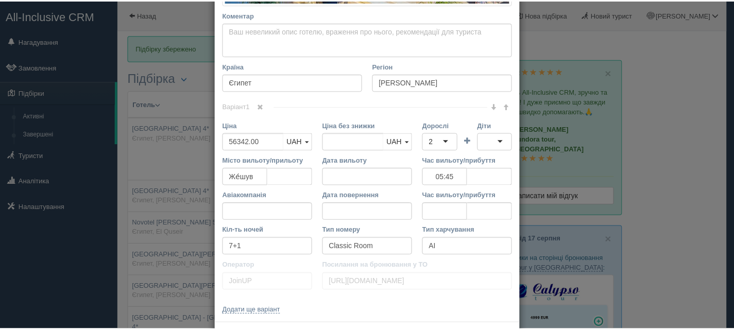
scroll to position [383, 0]
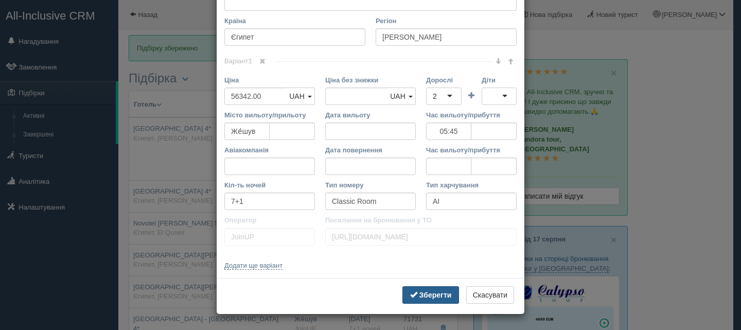
click at [424, 297] on b "Зберегти" at bounding box center [436, 295] width 32 height 8
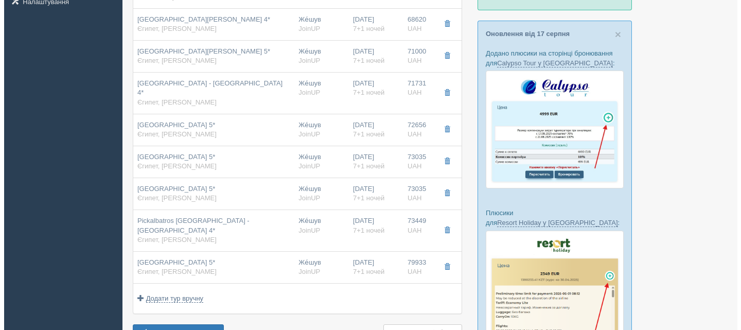
scroll to position [206, 0]
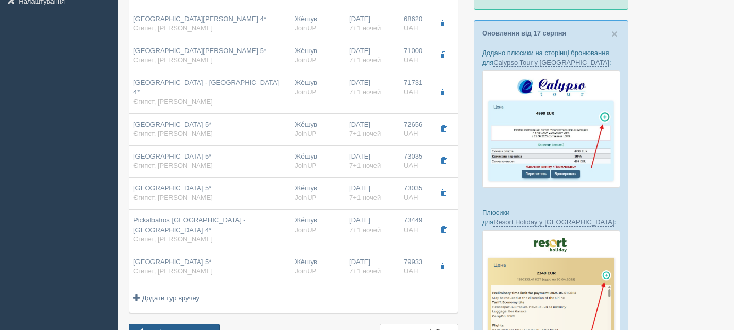
click at [177, 328] on span "Надіслати туристам" at bounding box center [180, 332] width 67 height 8
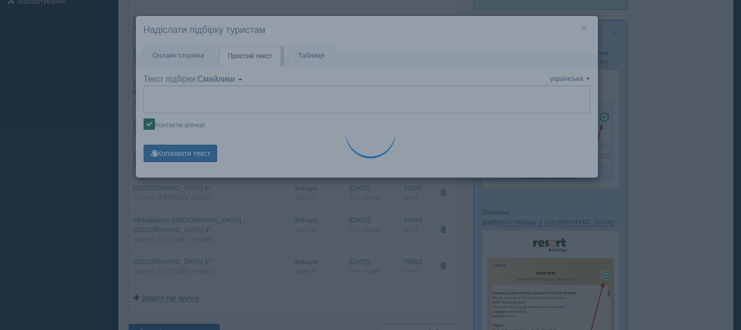
type textarea "🌞 Доброго дня! Пропонуємо Вам розглянути такі варіанти: 🌎 Єгипет, Marsa Alam 🏩 …"
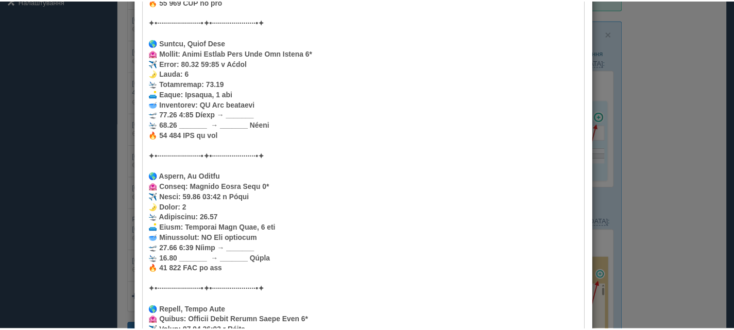
scroll to position [0, 0]
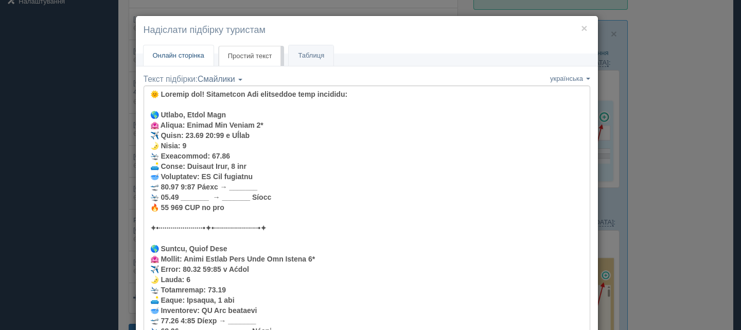
click at [182, 55] on span "Онлайн сторінка" at bounding box center [178, 55] width 51 height 8
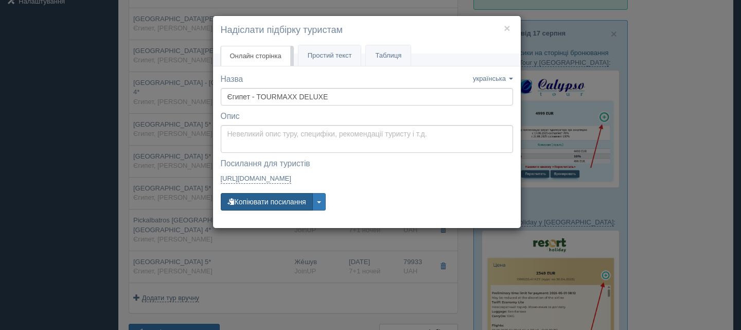
click at [277, 201] on button "Копіювати посилання" at bounding box center [267, 202] width 92 height 18
click at [507, 26] on button "×" at bounding box center [507, 28] width 6 height 11
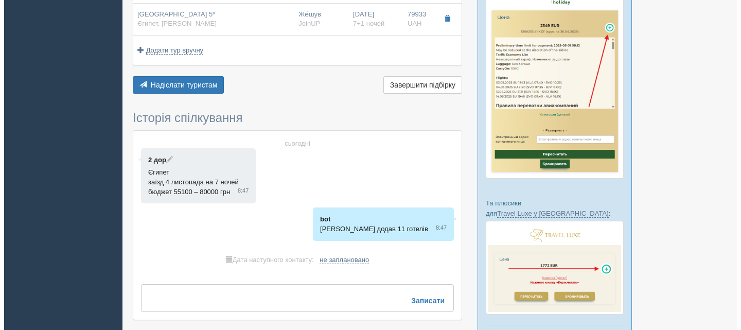
scroll to position [453, 0]
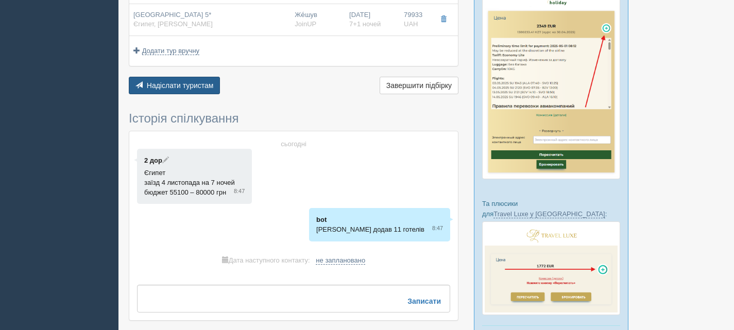
click at [178, 81] on span "Надіслати туристам" at bounding box center [180, 85] width 67 height 8
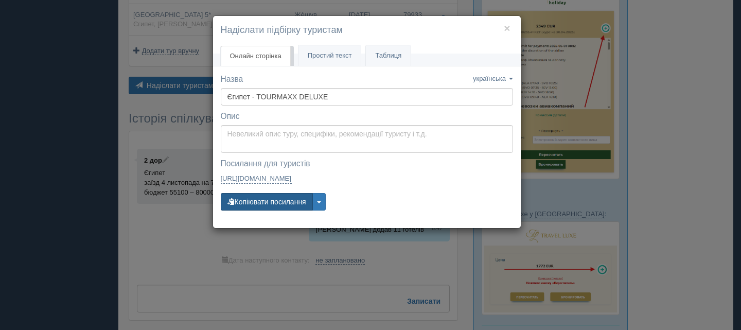
click at [268, 203] on button "Копіювати посилання" at bounding box center [267, 202] width 92 height 18
click at [338, 49] on link "Простий текст Текст" at bounding box center [330, 55] width 63 height 21
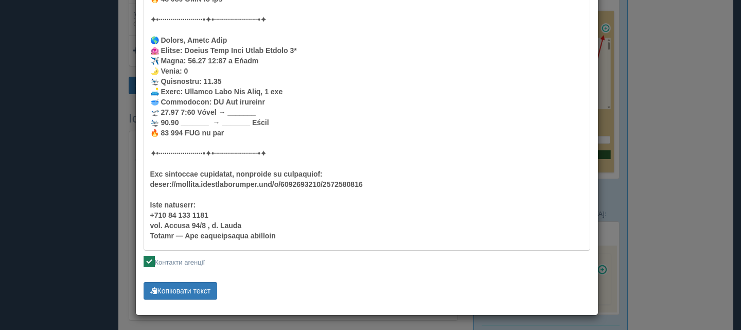
scroll to position [1414, 0]
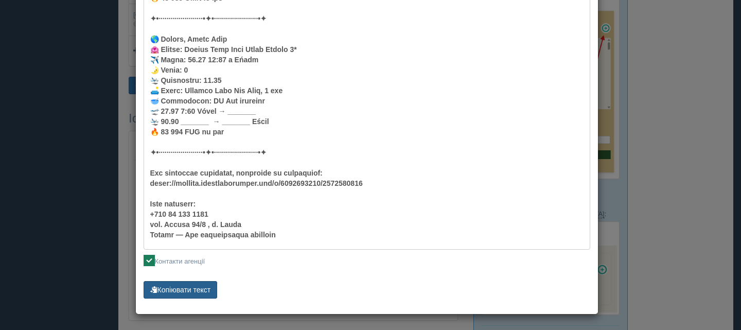
click at [189, 289] on button "Копіювати текст" at bounding box center [181, 290] width 74 height 18
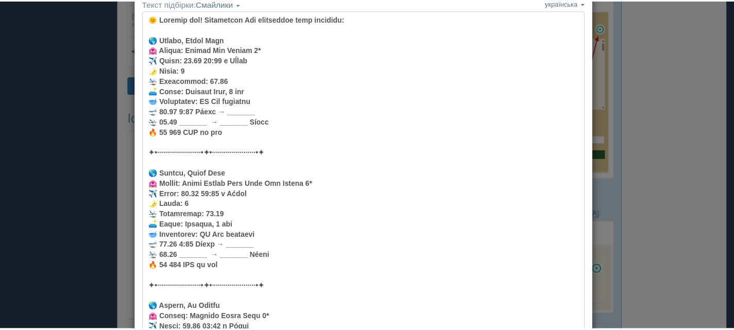
scroll to position [0, 0]
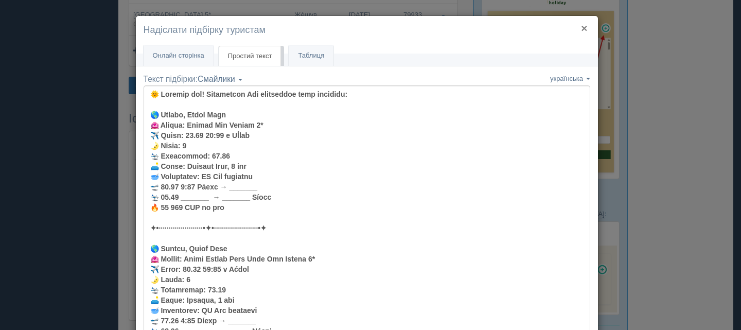
click at [581, 29] on button "×" at bounding box center [584, 28] width 6 height 11
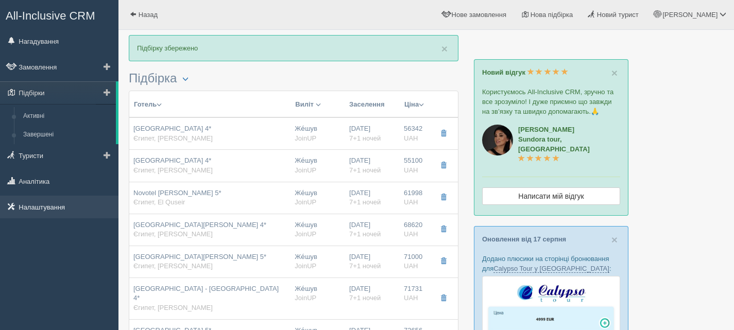
click at [62, 204] on link "Налаштування" at bounding box center [59, 207] width 118 height 23
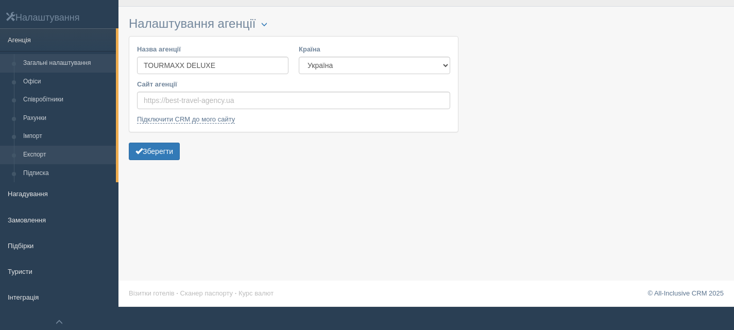
scroll to position [58, 0]
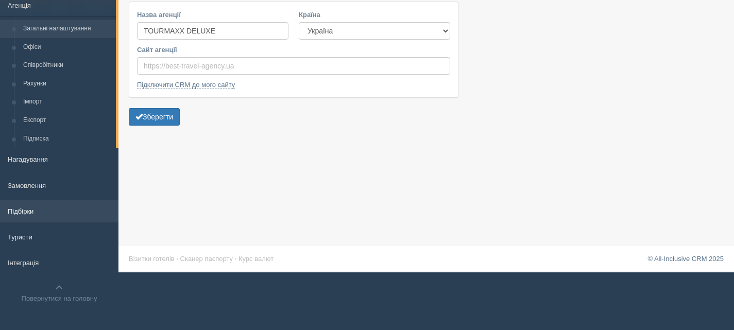
click at [24, 210] on link "Підбірки" at bounding box center [59, 211] width 118 height 23
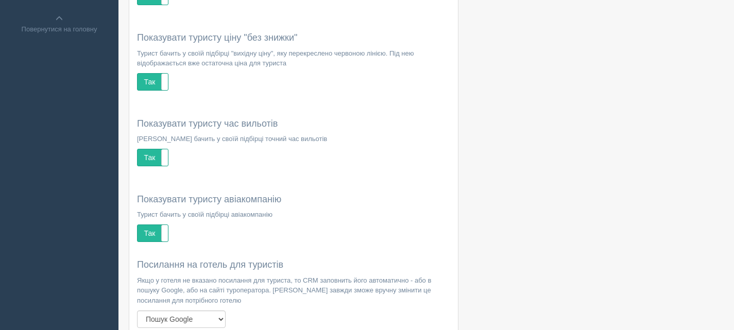
scroll to position [257, 0]
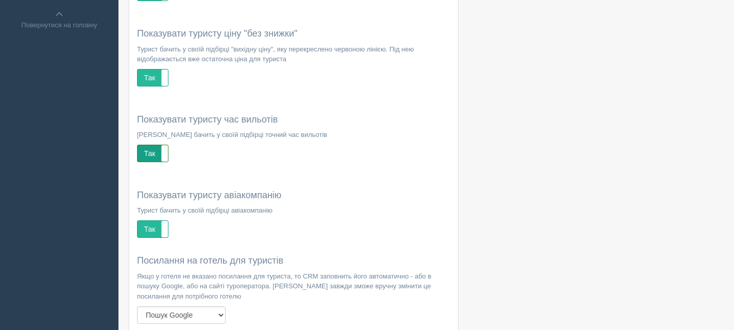
click at [148, 153] on label "Так" at bounding box center [152, 153] width 30 height 16
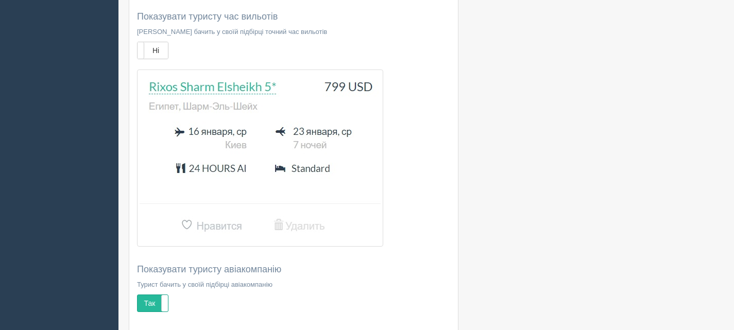
scroll to position [463, 0]
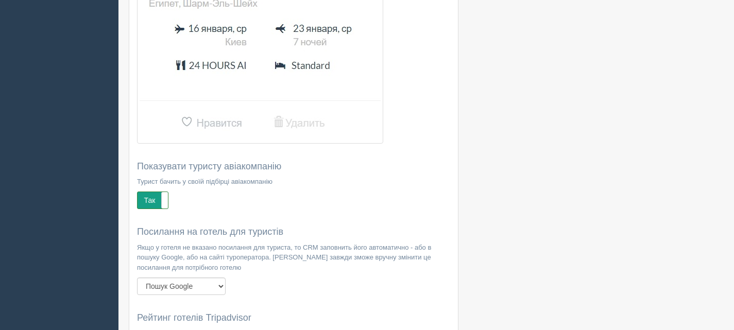
click at [146, 200] on label "Так" at bounding box center [152, 200] width 30 height 16
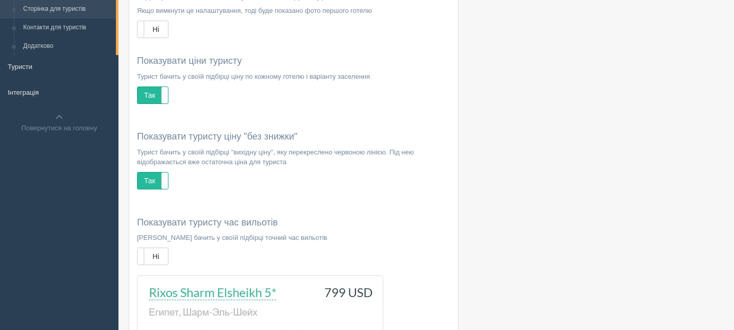
scroll to position [154, 0]
click at [148, 183] on label "Так" at bounding box center [152, 180] width 30 height 16
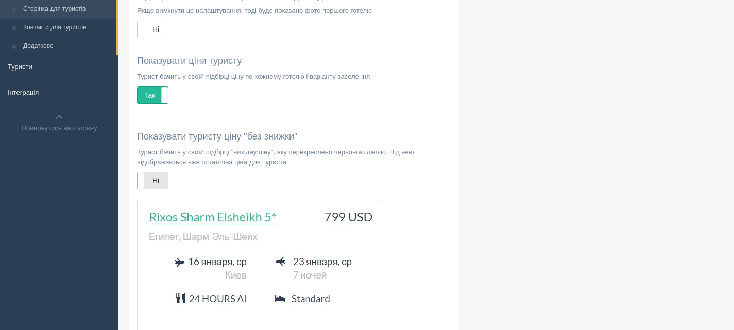
click at [152, 178] on label "Ні" at bounding box center [152, 180] width 30 height 16
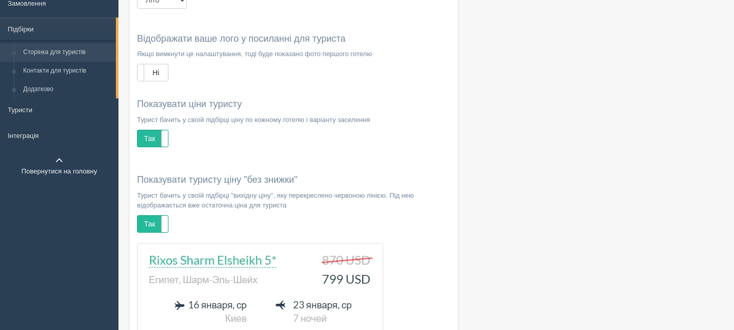
scroll to position [51, 0]
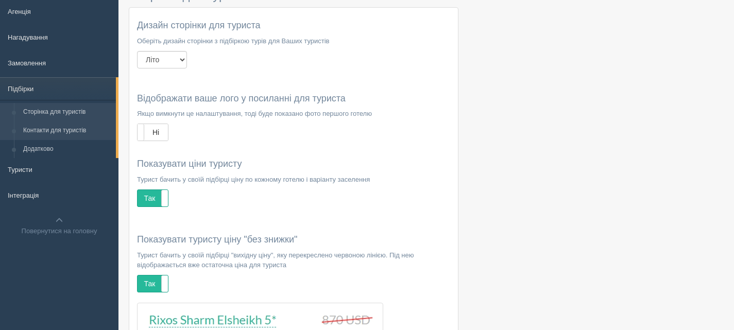
click at [71, 129] on link "Контакти для туристів" at bounding box center [67, 130] width 97 height 19
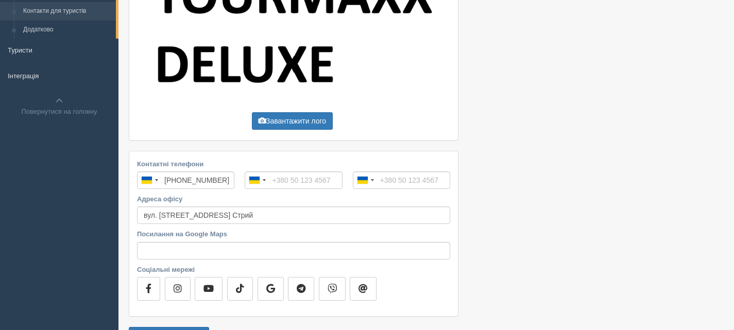
scroll to position [136, 0]
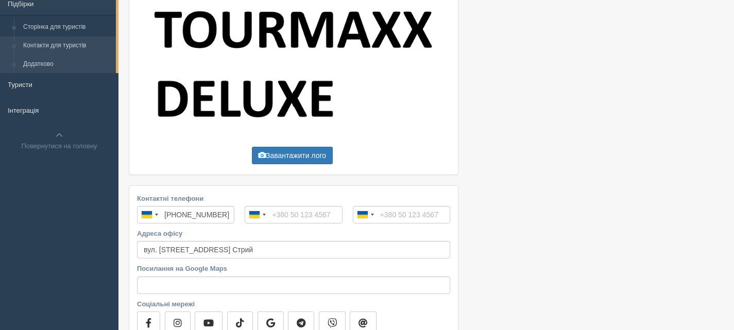
click at [47, 63] on link "Додатково" at bounding box center [67, 64] width 97 height 19
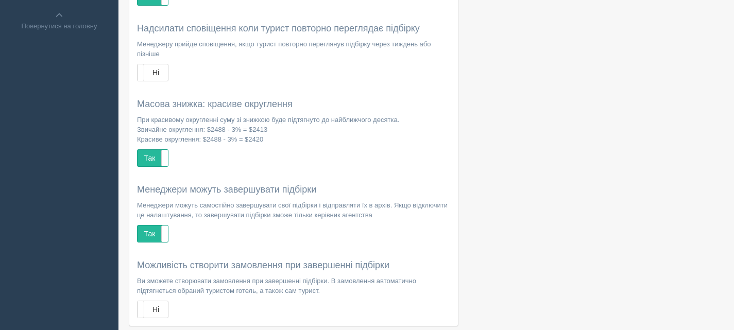
scroll to position [257, 0]
click at [153, 155] on label "Так" at bounding box center [152, 157] width 30 height 16
click at [153, 155] on label "Ні" at bounding box center [152, 157] width 30 height 16
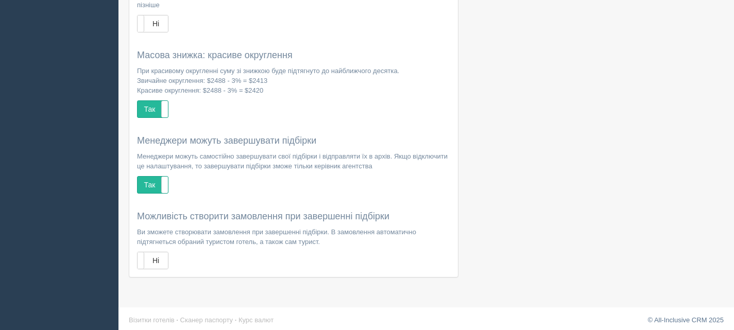
scroll to position [309, 0]
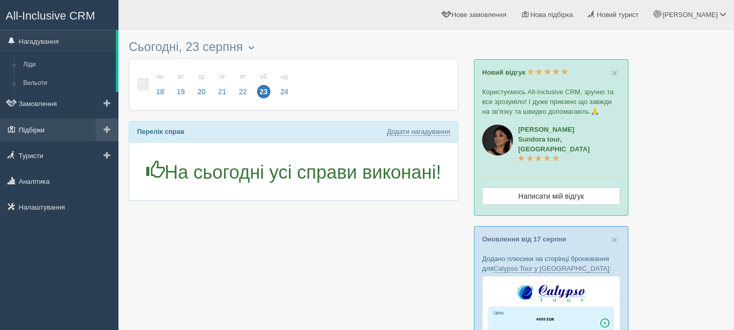
click at [27, 131] on link "Підбірки" at bounding box center [59, 129] width 118 height 23
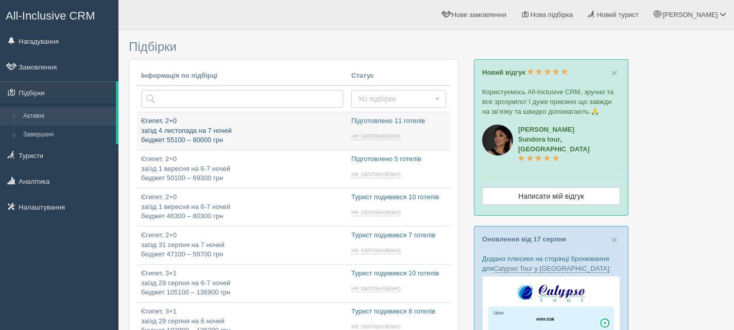
type input "[DATE] 9:45"
click at [195, 127] on p "Єгипет, 2+0 заїзд 4 листопада на 7 ночей бюджет 55100 – 80000 грн" at bounding box center [242, 130] width 202 height 29
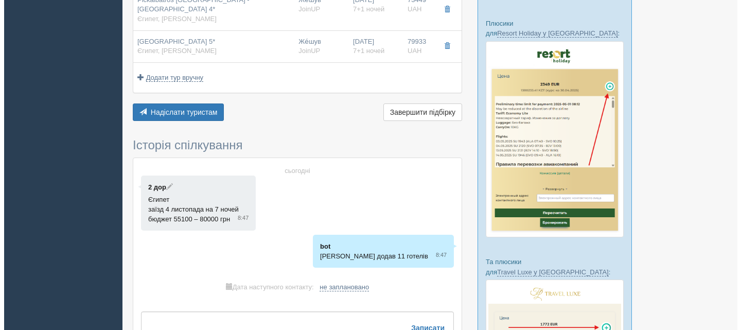
scroll to position [350, 0]
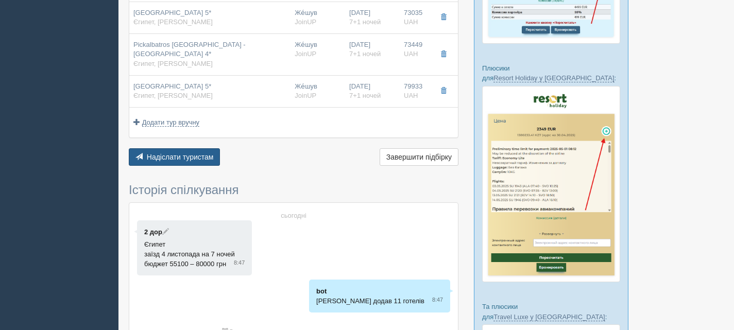
click at [173, 153] on span "Надіслати туристам" at bounding box center [180, 157] width 67 height 8
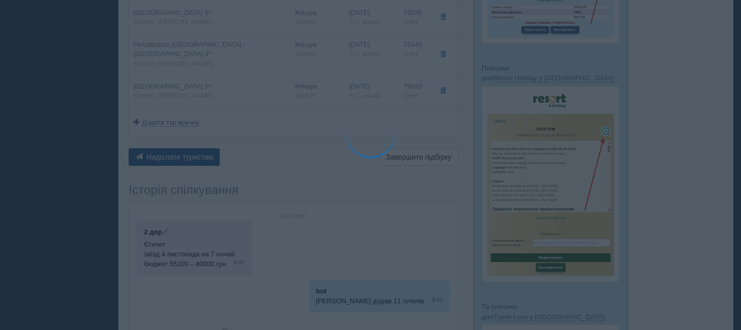
type textarea "🌞 Доброго дня! Пропонуємо Вам розглянути такі варіанти: 🌎 Єгипет, Marsa Alam 🏩 …"
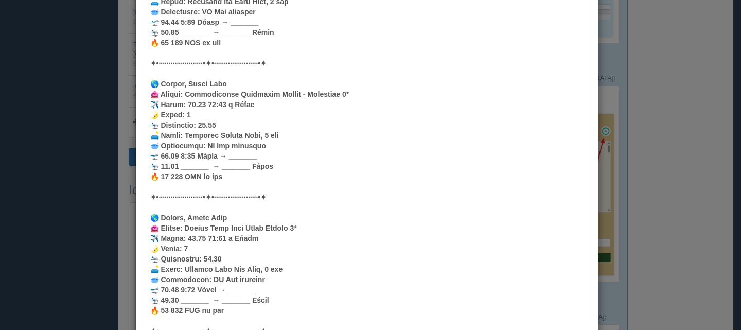
scroll to position [1414, 0]
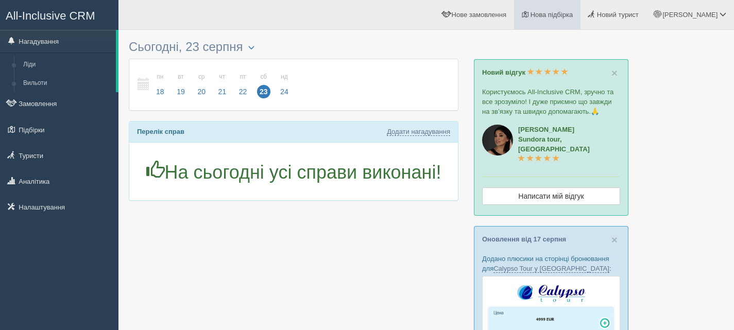
click at [573, 11] on span "Нова підбірка" at bounding box center [551, 15] width 43 height 8
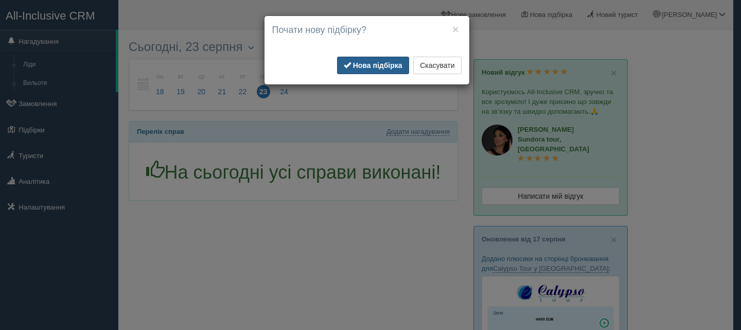
click at [388, 61] on b "Нова підбірка" at bounding box center [377, 65] width 49 height 8
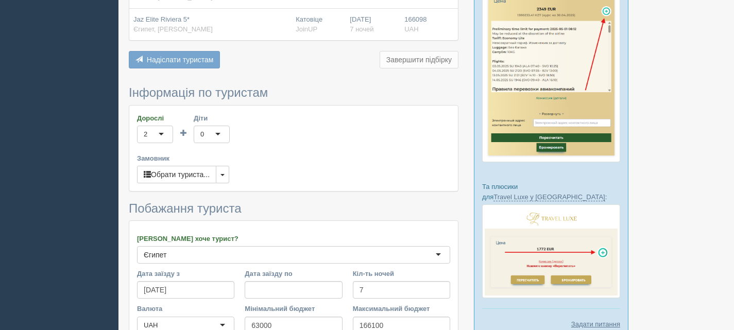
scroll to position [515, 0]
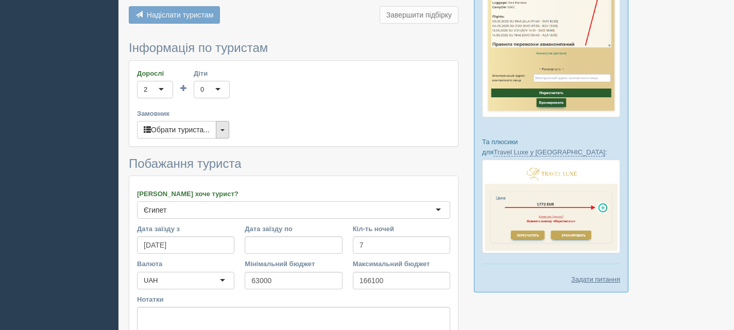
click at [223, 123] on button "button" at bounding box center [222, 130] width 13 height 18
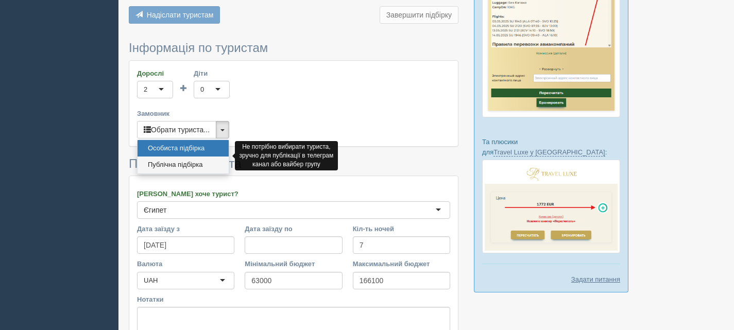
click at [188, 156] on link "Публічна підбірка" at bounding box center [182, 164] width 91 height 17
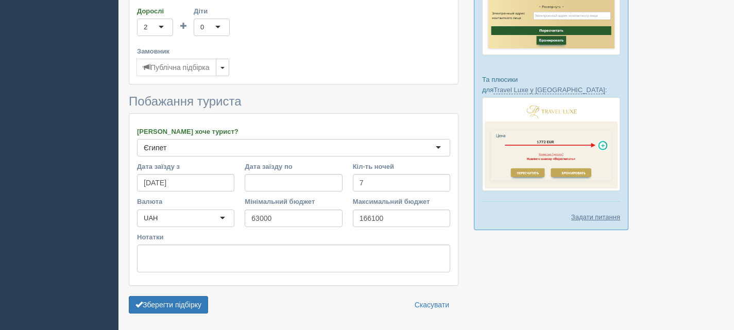
scroll to position [603, 0]
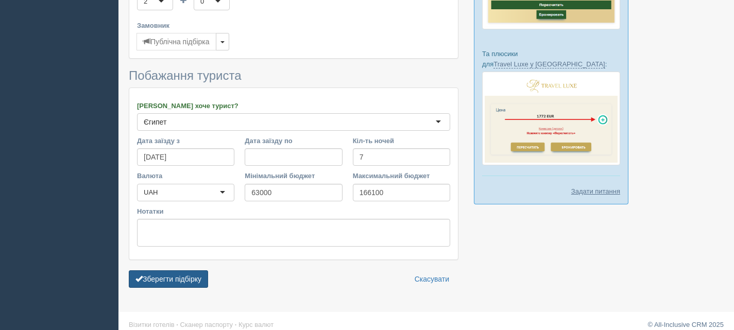
click at [154, 271] on button "Зберегти підбірку" at bounding box center [168, 279] width 79 height 18
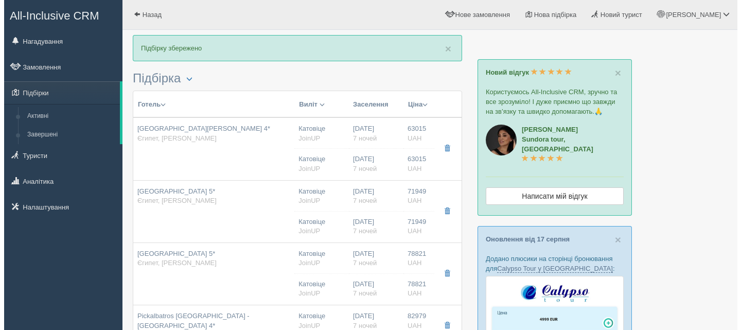
scroll to position [103, 0]
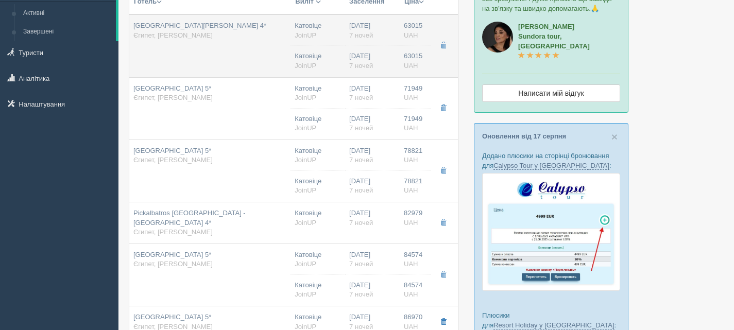
click at [234, 47] on td "[GEOGRAPHIC_DATA][PERSON_NAME] 4* [GEOGRAPHIC_DATA], [PERSON_NAME]" at bounding box center [209, 45] width 161 height 63
type input "[GEOGRAPHIC_DATA][PERSON_NAME] 4*"
type input "Єгипет"
type input "[PERSON_NAME]"
type input "63015.00"
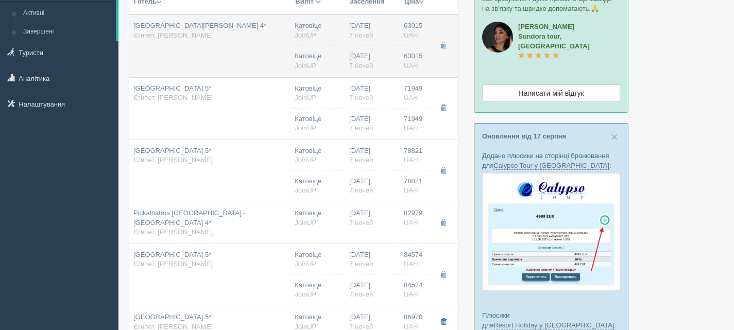
type input "Катовіце"
type input "03:00"
type input "7"
type input "Standard Room"
type input "AI"
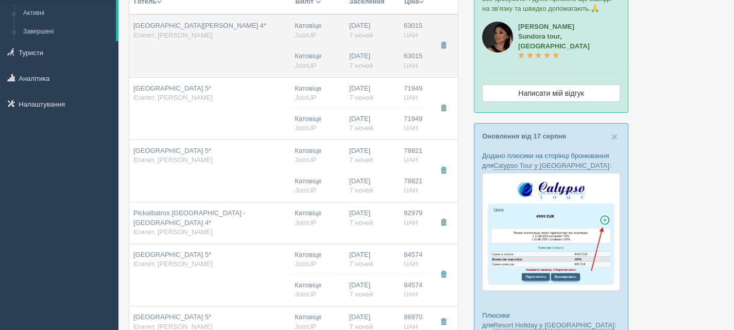
type input "JoinUP"
type input "[URL][DOMAIN_NAME]"
type input "63015.00"
type input "Катовіце"
type input "03:00"
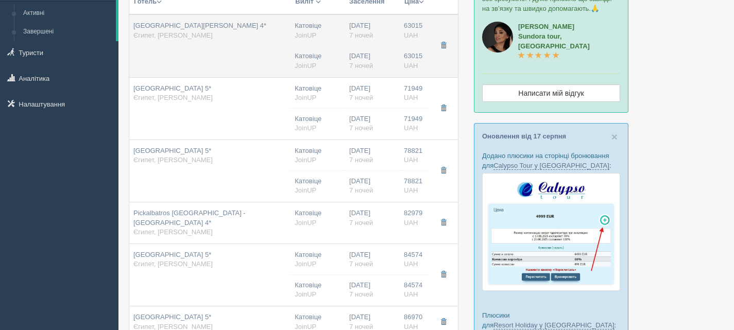
type input "7"
type input "Standard Room"
type input "AI"
type input "JoinUP"
type input "[URL][DOMAIN_NAME]"
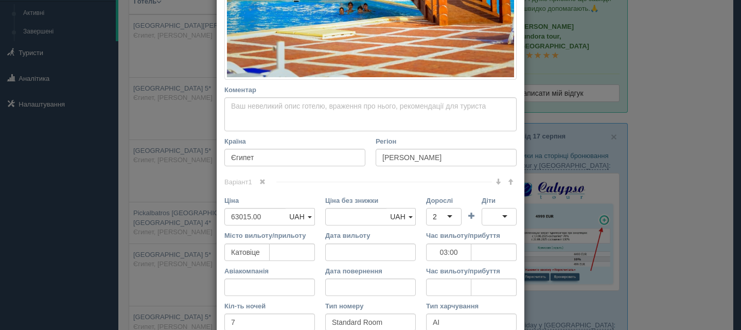
scroll to position [412, 0]
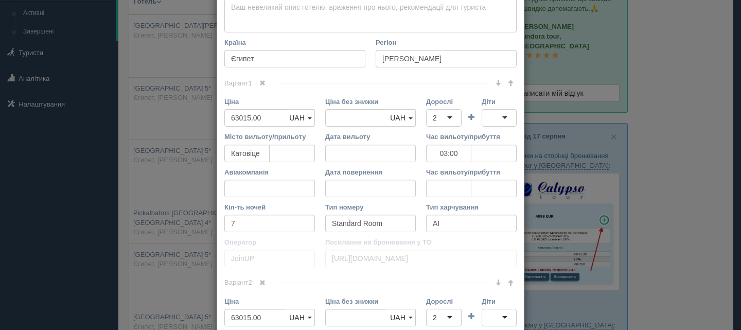
click at [261, 81] on span at bounding box center [262, 83] width 6 height 6
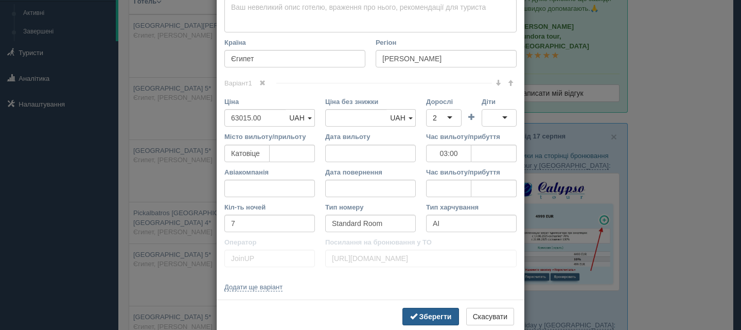
click at [427, 314] on b "Зберегти" at bounding box center [436, 316] width 32 height 8
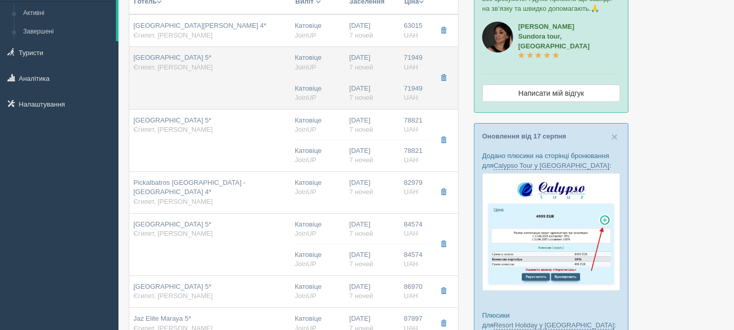
click at [302, 72] on div "Катовіце [GEOGRAPHIC_DATA]" at bounding box center [317, 62] width 46 height 19
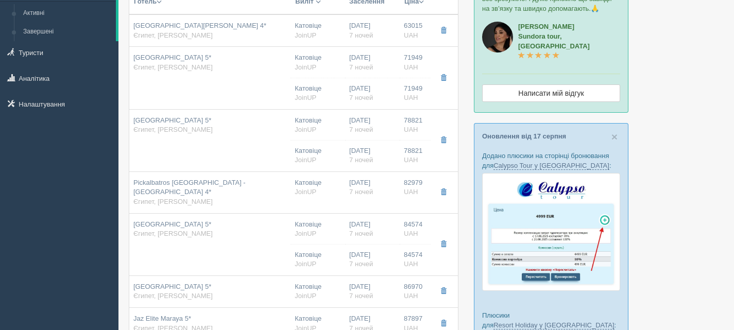
type input "[GEOGRAPHIC_DATA] 5*"
type input "71949.00"
type input "03:00"
type input "Standard Room Side Sea"
type input "[URL][DOMAIN_NAME]"
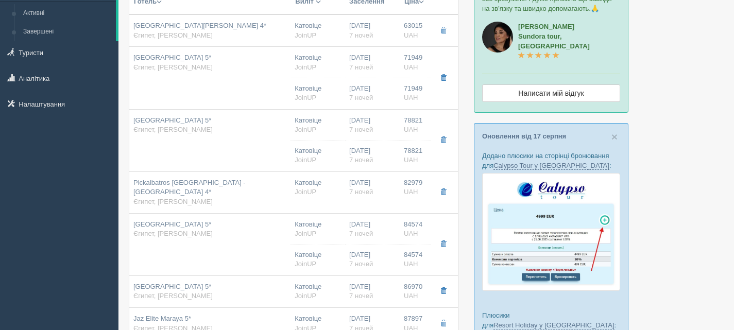
type input "71949.00"
type input "Катовіце"
type input "03:00"
type input "7"
type input "Standard Room Side Sea"
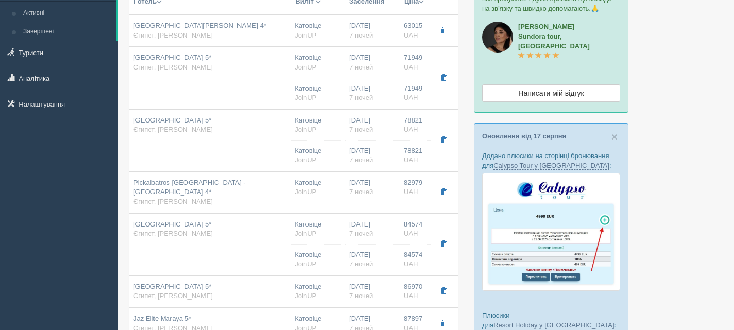
type input "AI"
type input "JoinUP"
type input "[URL][DOMAIN_NAME]"
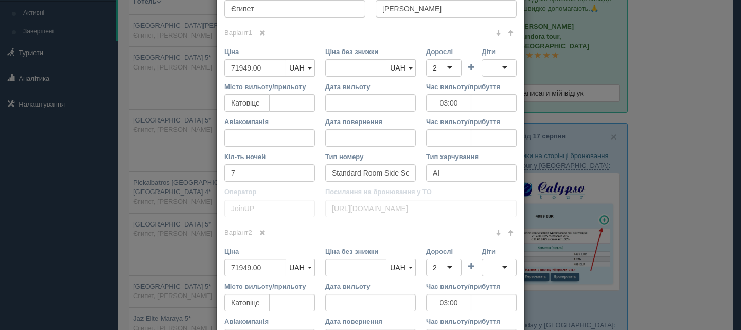
click at [263, 32] on span at bounding box center [262, 33] width 6 height 6
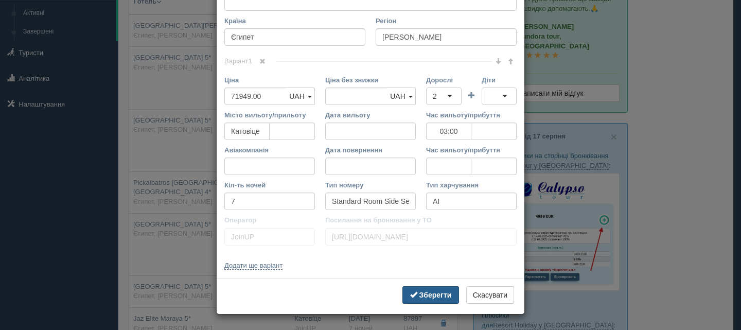
click at [420, 299] on button "Зберегти" at bounding box center [431, 295] width 57 height 18
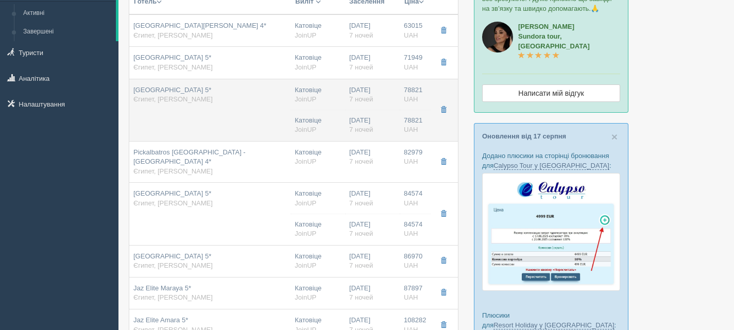
click at [245, 108] on td "[GEOGRAPHIC_DATA] 5* [GEOGRAPHIC_DATA], [PERSON_NAME]" at bounding box center [209, 110] width 161 height 62
type input "[GEOGRAPHIC_DATA] 5*"
type input "78821.00"
type input "03:00"
type input "Premium Side Sea View"
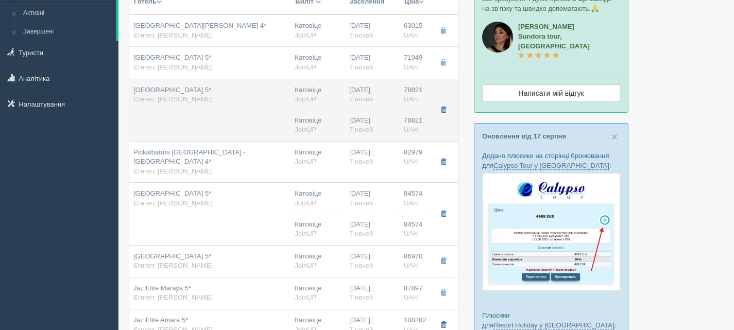
type input "[URL][DOMAIN_NAME]"
type input "78821.00"
type input "Катовіце"
type input "03:00"
type input "7"
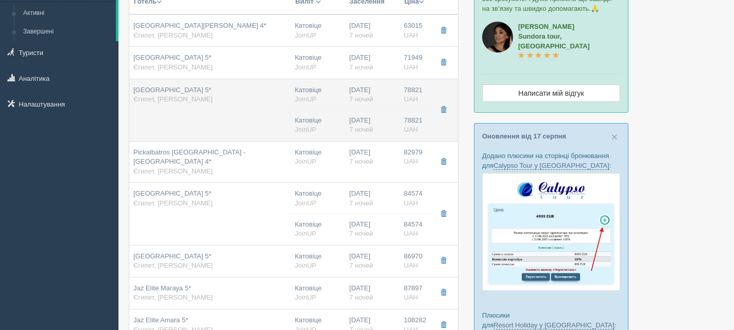
type input "Premium Side Sea View"
type input "AI"
type input "JoinUP"
type input "[URL][DOMAIN_NAME]"
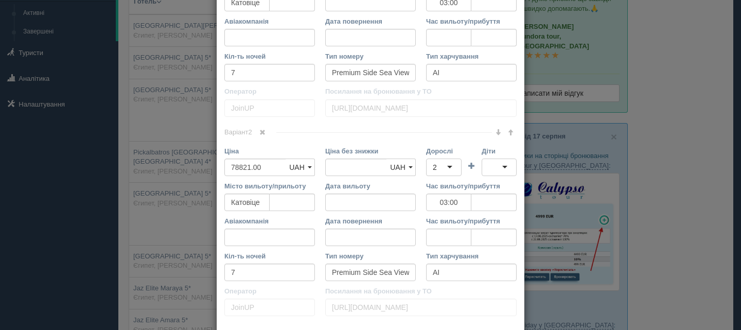
scroll to position [515, 0]
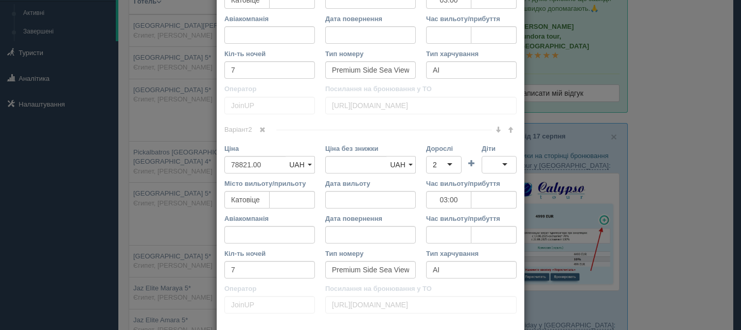
click at [261, 127] on span at bounding box center [262, 130] width 6 height 6
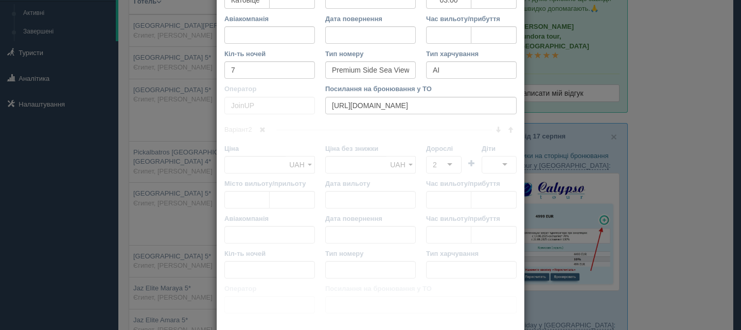
scroll to position [383, 0]
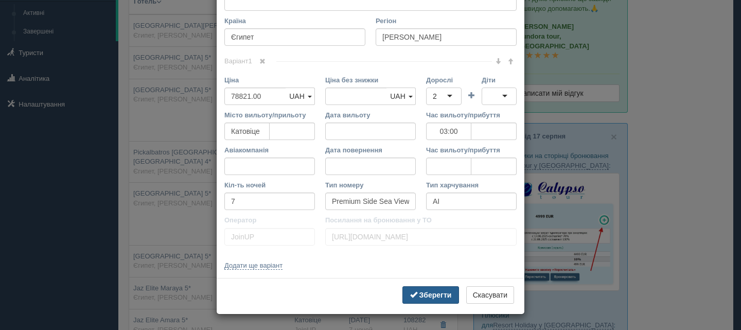
drag, startPoint x: 443, startPoint y: 294, endPoint x: 391, endPoint y: 270, distance: 57.8
click at [443, 293] on b "Зберегти" at bounding box center [436, 295] width 32 height 8
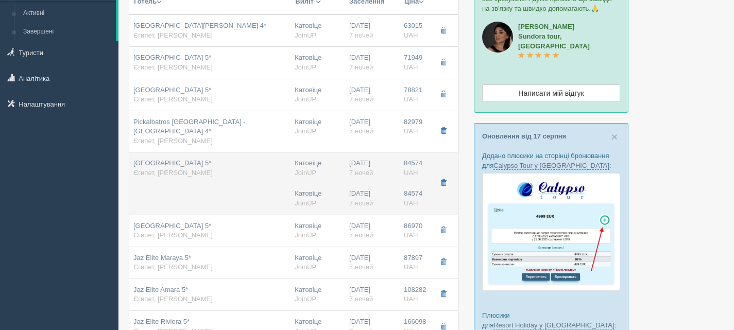
drag, startPoint x: 264, startPoint y: 167, endPoint x: 272, endPoint y: 166, distance: 8.8
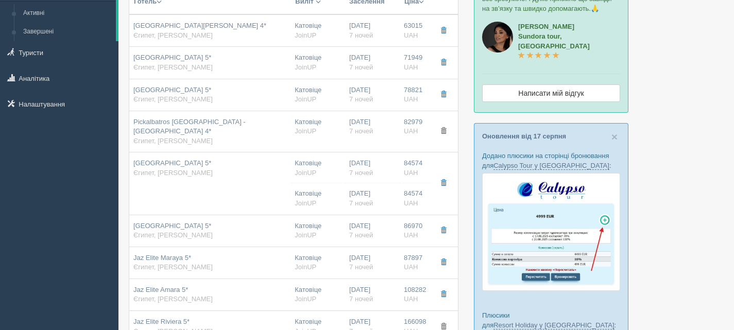
click at [254, 167] on div "[GEOGRAPHIC_DATA] 5* [GEOGRAPHIC_DATA], [PERSON_NAME]" at bounding box center [209, 168] width 153 height 19
type input "[GEOGRAPHIC_DATA] 5*"
type input "84574.00"
type input "03:00"
type input "Family Pool View"
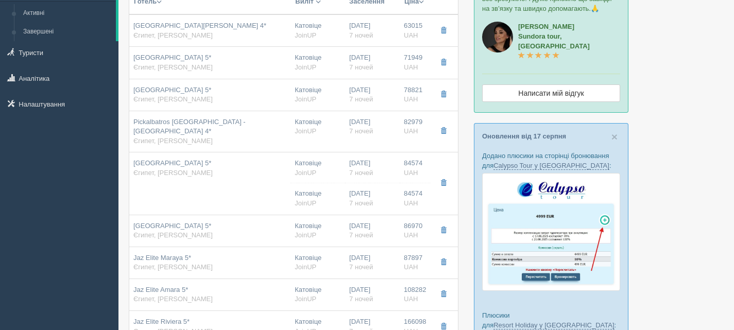
type input "[URL][DOMAIN_NAME]"
type input "84574.00"
type input "Катовіце"
type input "03:00"
type input "7"
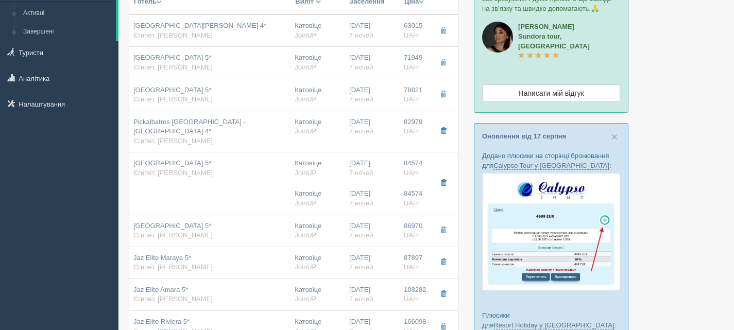
type input "Family Pool View"
type input "AI"
type input "JoinUP"
type input "[URL][DOMAIN_NAME]"
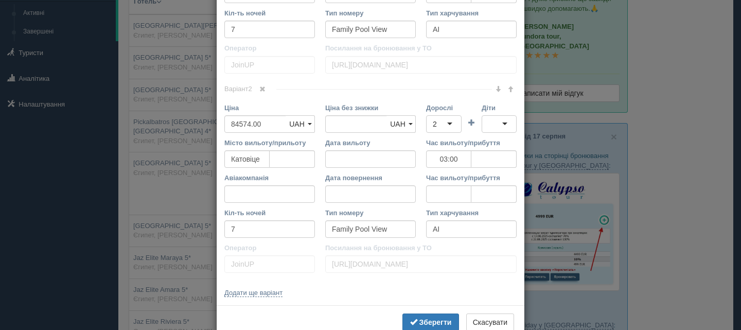
scroll to position [566, 0]
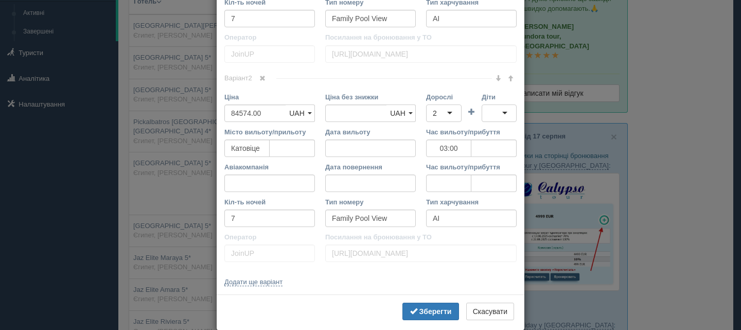
click at [263, 79] on span at bounding box center [262, 78] width 6 height 6
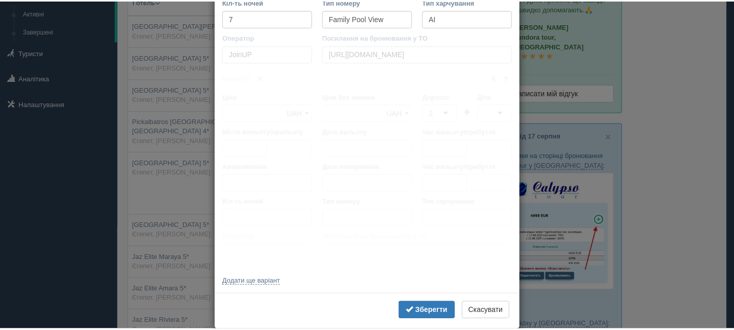
scroll to position [383, 0]
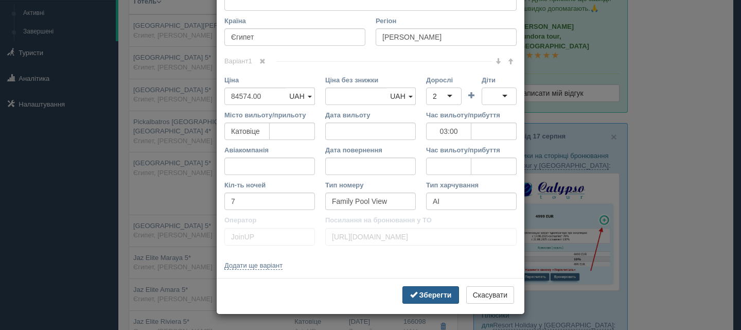
click at [430, 297] on b "Зберегти" at bounding box center [436, 295] width 32 height 8
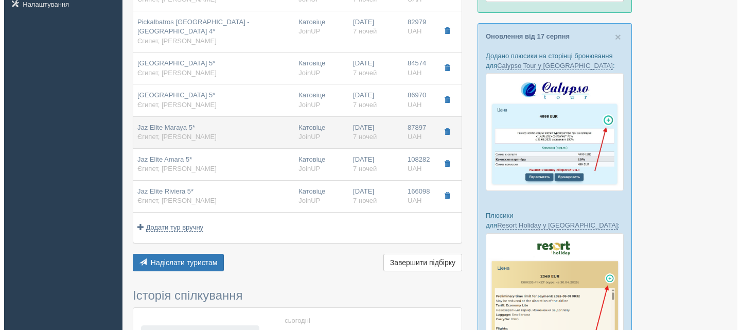
scroll to position [206, 0]
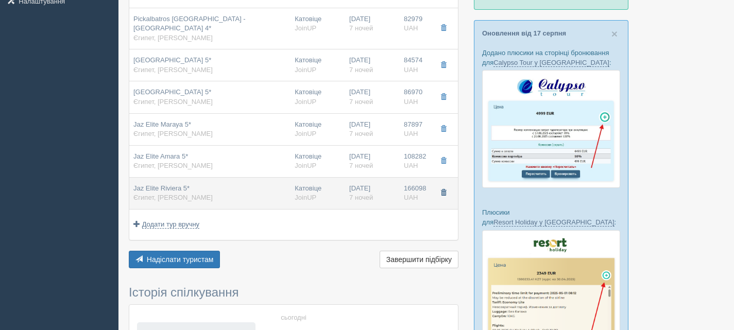
click at [445, 189] on span "button" at bounding box center [443, 192] width 6 height 6
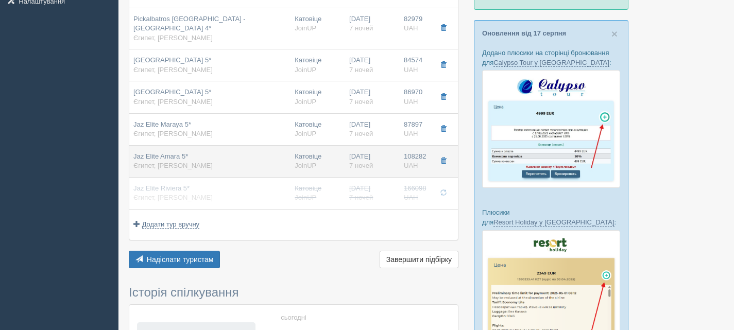
click at [212, 153] on div "Jaz Elite Amara 5* [GEOGRAPHIC_DATA], [PERSON_NAME]" at bounding box center [209, 161] width 153 height 19
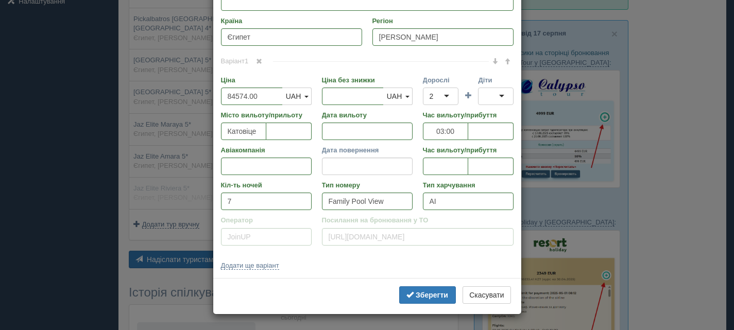
type input "Jaz Elite Amara 5*"
type input "108282.00"
type input "03:00"
type input "Superior Swim Up Room"
type input "[URL][DOMAIN_NAME]"
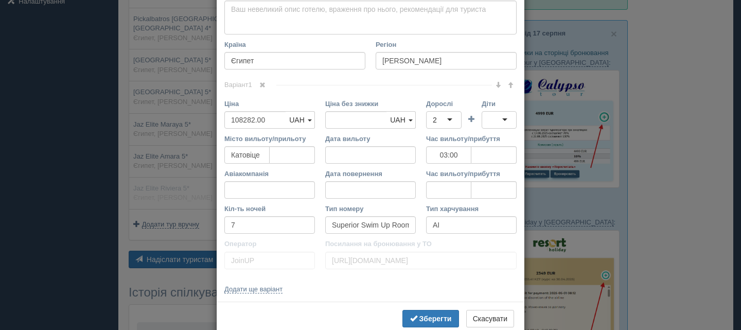
scroll to position [360, 0]
click at [251, 118] on input "108282.00" at bounding box center [255, 120] width 62 height 18
type input "10828.00"
type input "108282.00"
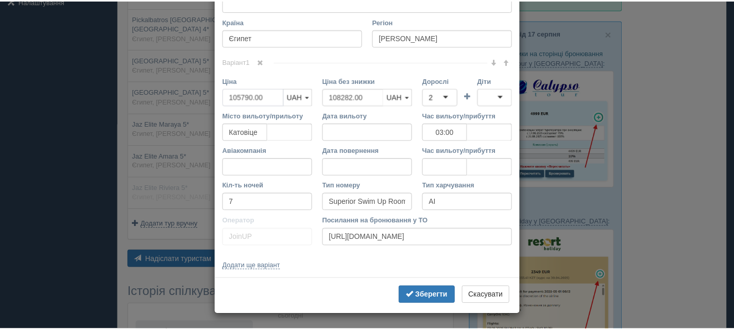
scroll to position [383, 0]
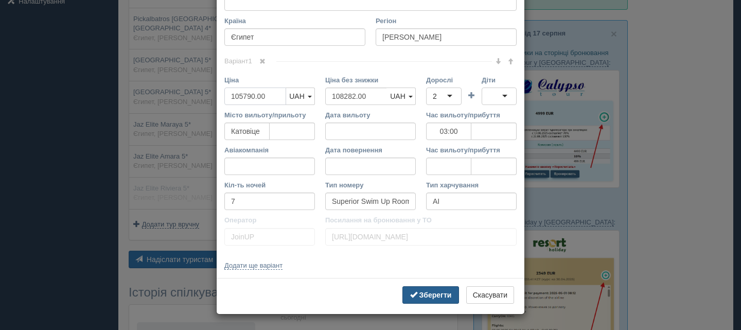
type input "105790.00"
click at [424, 290] on button "Зберегти" at bounding box center [431, 295] width 57 height 18
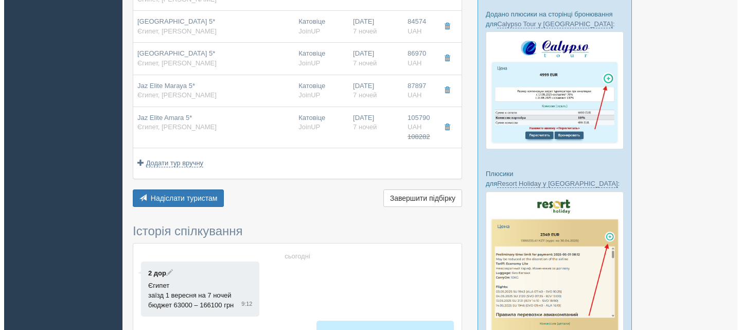
scroll to position [247, 0]
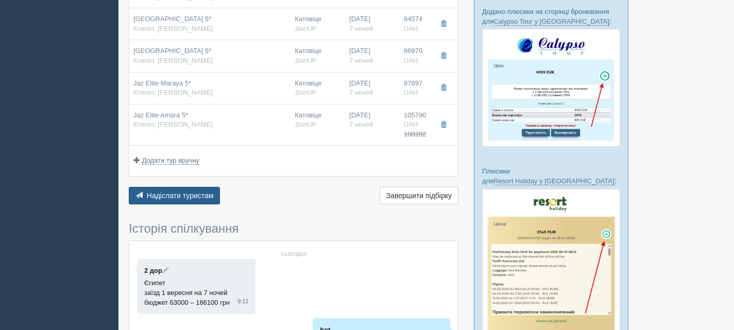
click at [198, 191] on span "Надіслати туристам" at bounding box center [180, 195] width 67 height 8
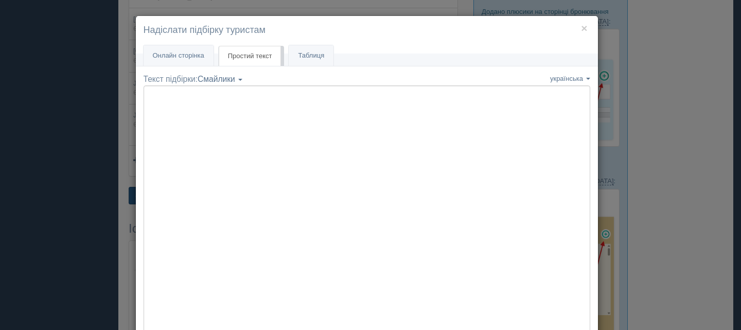
type textarea "🌞 Loremip dol! Sitametcon Adi elitseddoe temp incididu: 🌎 Utlabo, Etdol Magn 🏩 …"
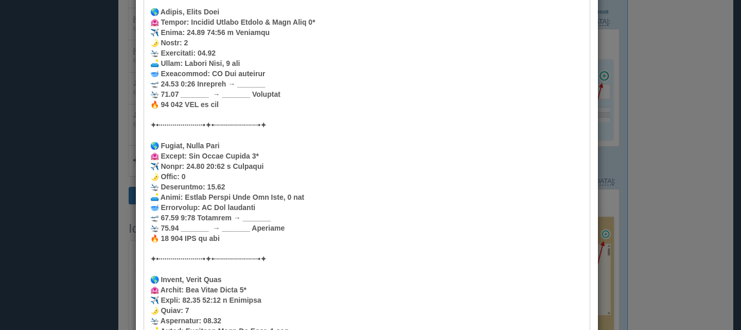
scroll to position [1013, 0]
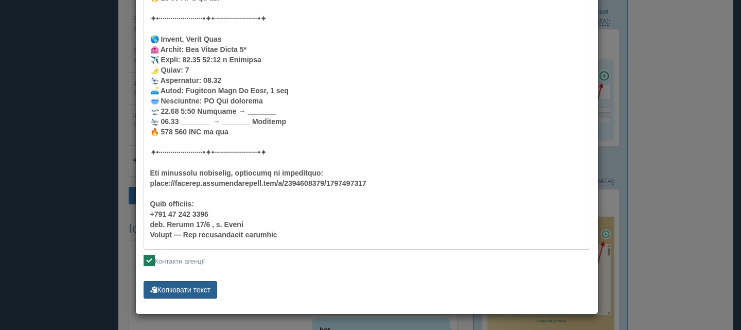
click at [183, 290] on button "Копіювати текст" at bounding box center [181, 290] width 74 height 18
